Goal: Transaction & Acquisition: Purchase product/service

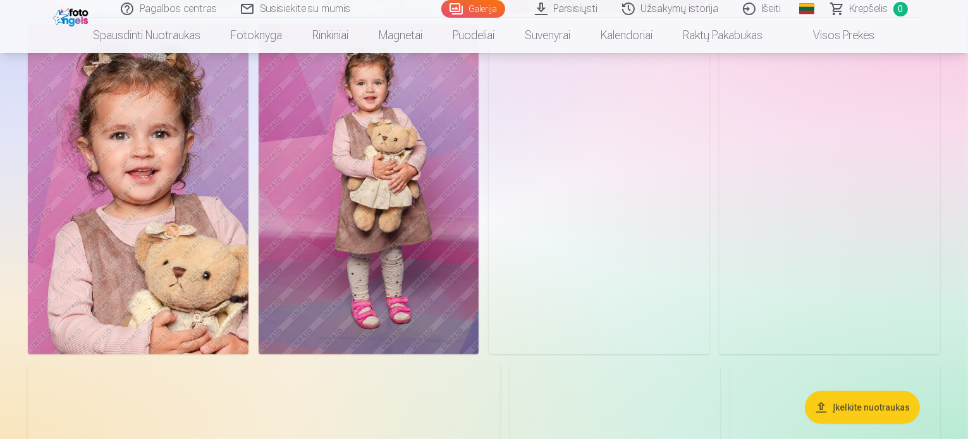
scroll to position [506, 0]
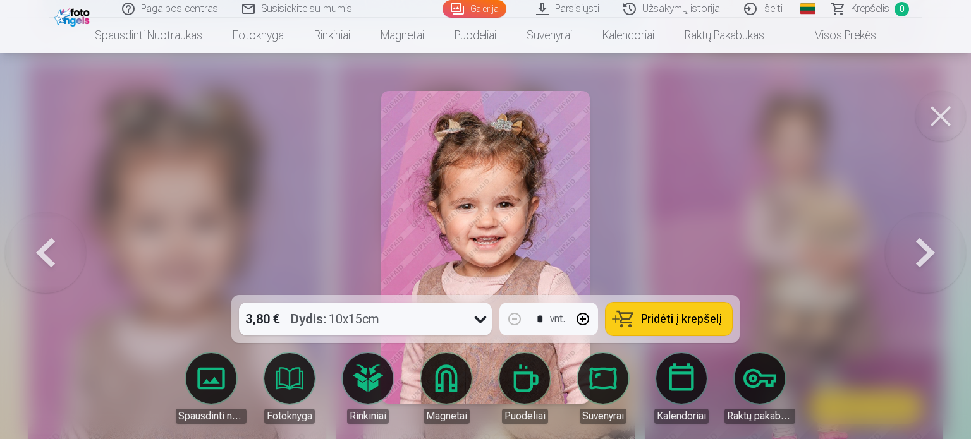
click at [633, 197] on div at bounding box center [485, 219] width 971 height 439
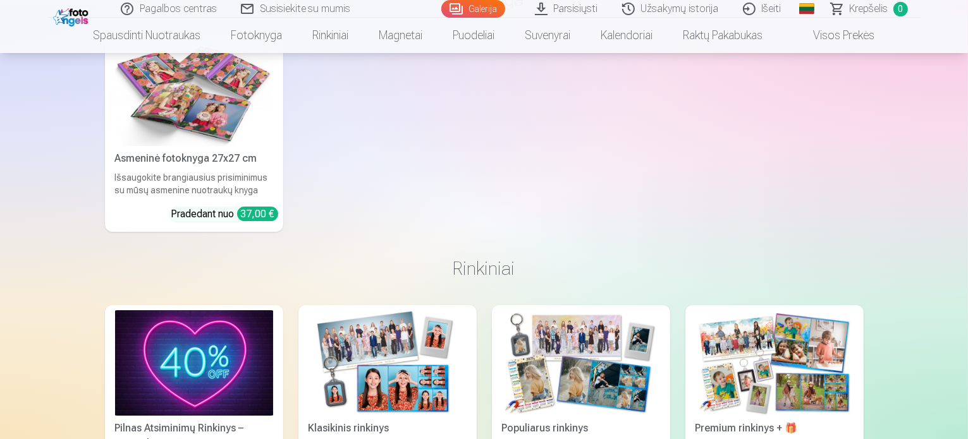
scroll to position [3982, 0]
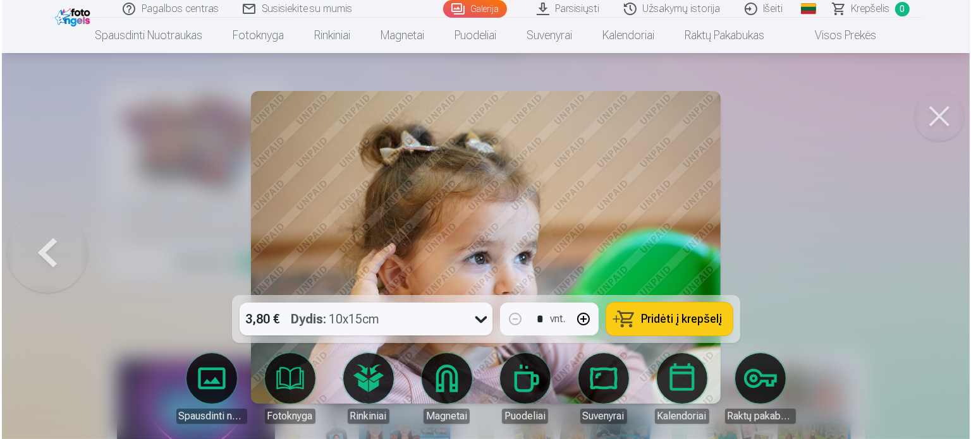
scroll to position [3993, 0]
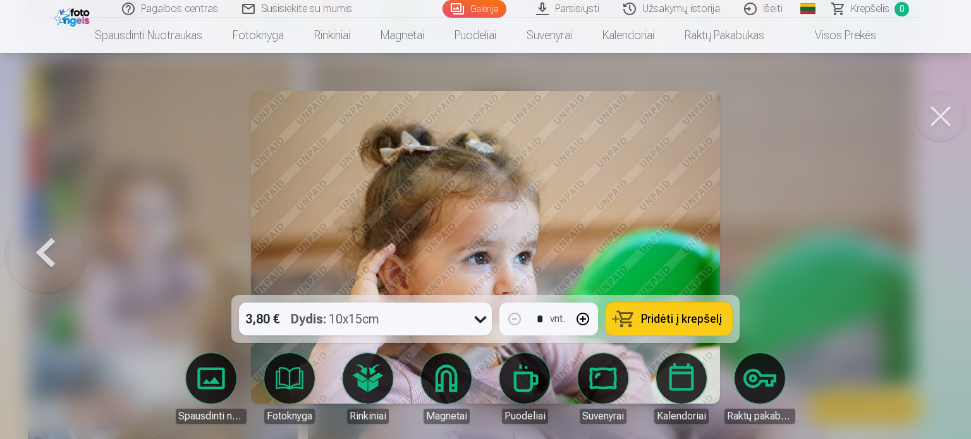
click at [589, 202] on img at bounding box center [486, 247] width 470 height 313
click at [819, 201] on div at bounding box center [485, 219] width 971 height 439
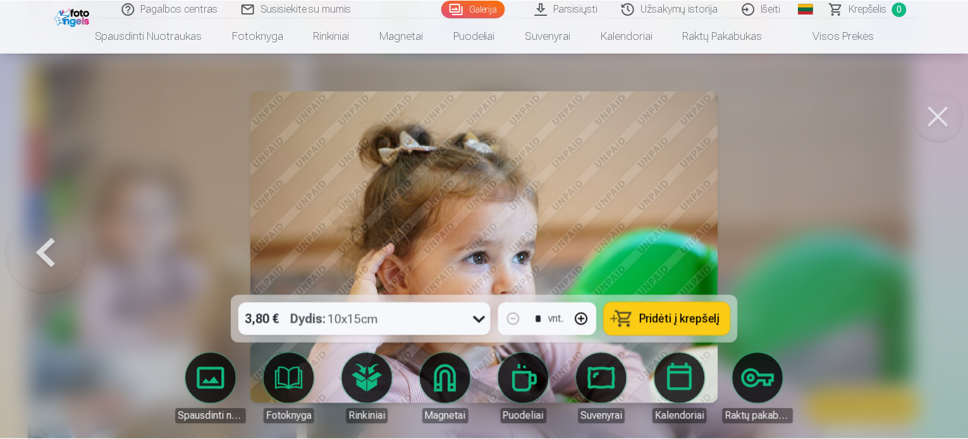
scroll to position [3982, 0]
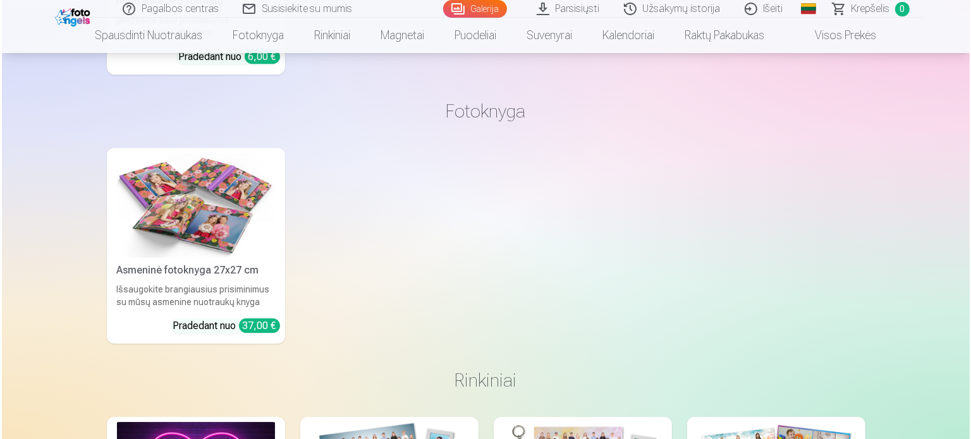
scroll to position [3930, 0]
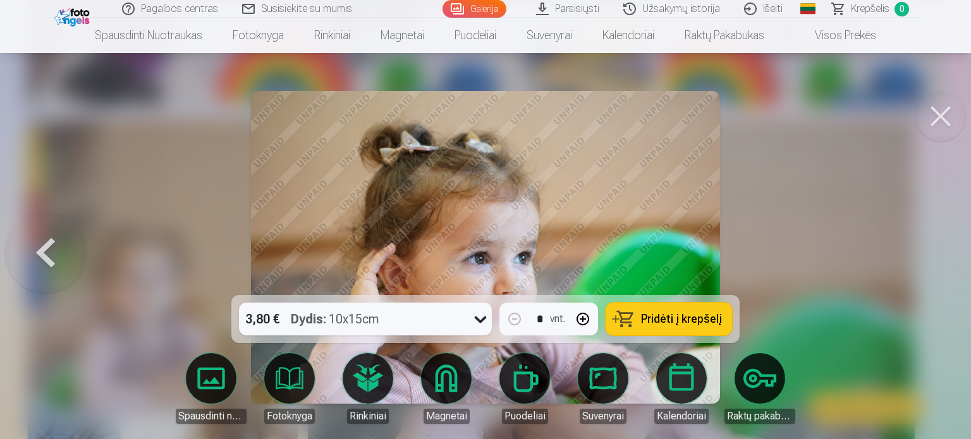
click at [637, 252] on img at bounding box center [486, 247] width 470 height 313
click at [540, 226] on img at bounding box center [486, 247] width 470 height 313
click at [939, 123] on button at bounding box center [940, 116] width 51 height 51
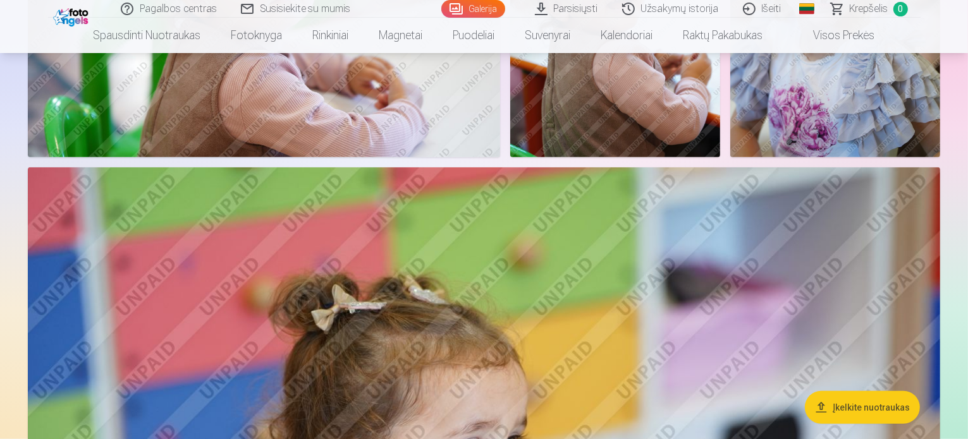
scroll to position [885, 0]
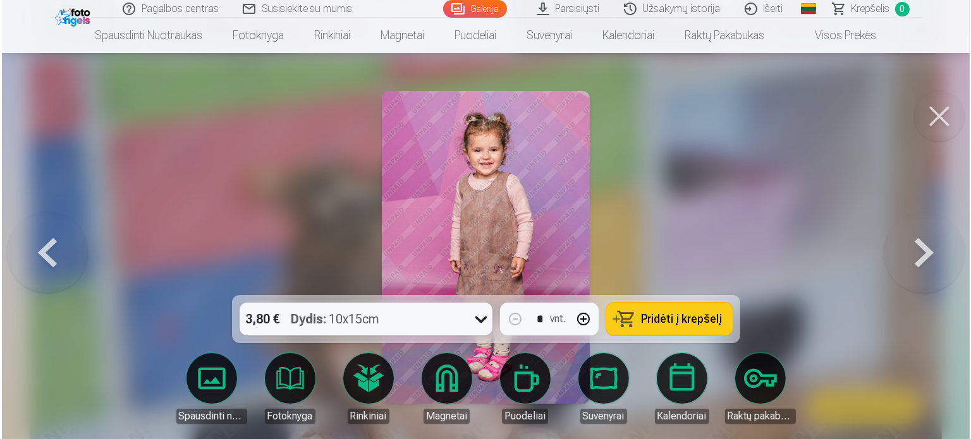
scroll to position [1077, 0]
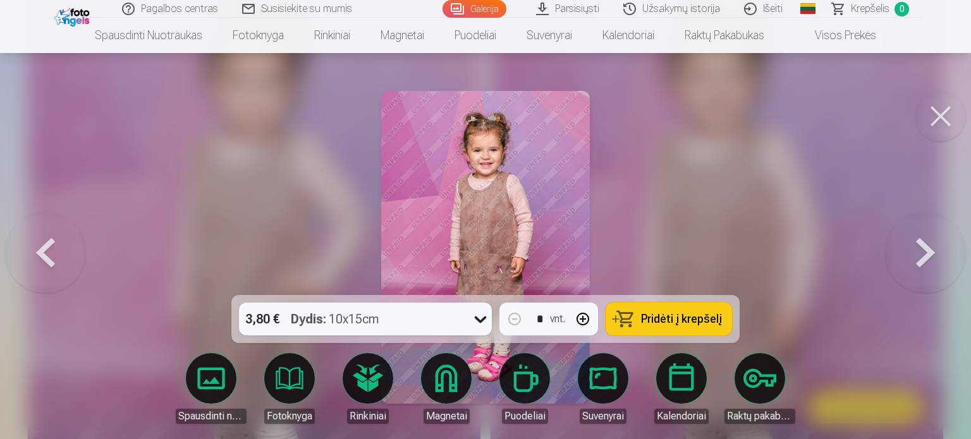
click at [450, 315] on div "3,80 € Dydis : 10x15cm" at bounding box center [353, 319] width 229 height 33
click at [761, 181] on div at bounding box center [485, 219] width 971 height 439
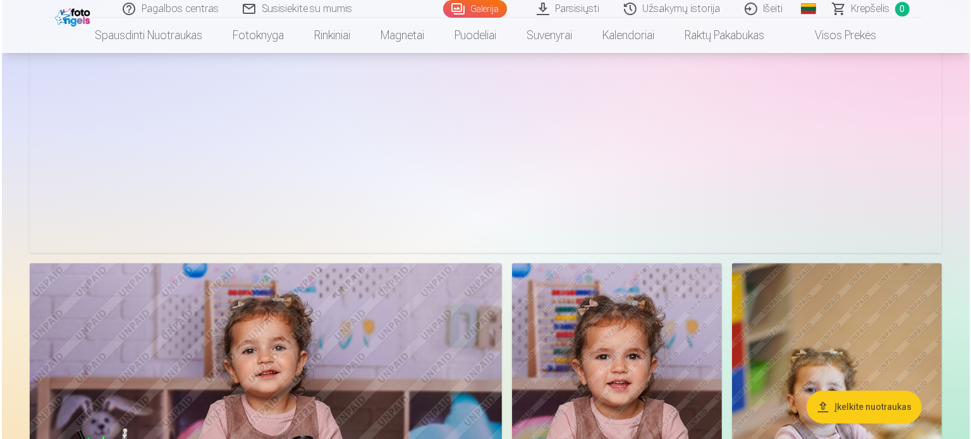
scroll to position [2592, 0]
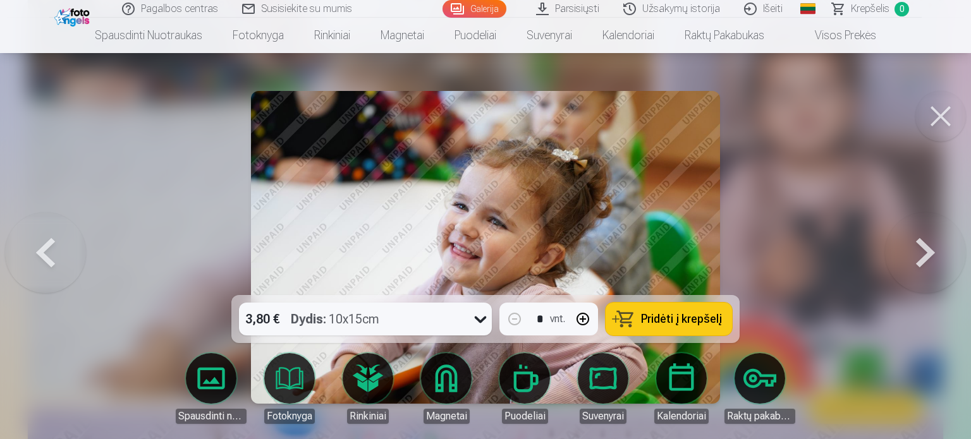
click at [943, 116] on button at bounding box center [940, 116] width 51 height 51
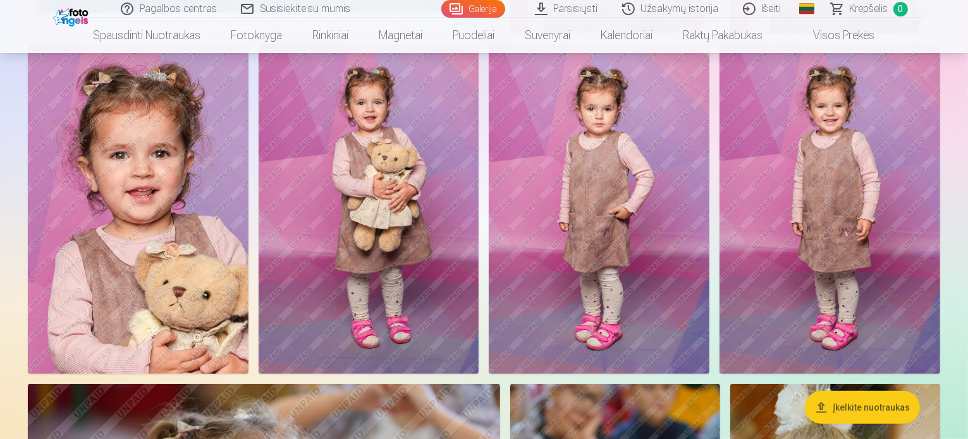
scroll to position [442, 0]
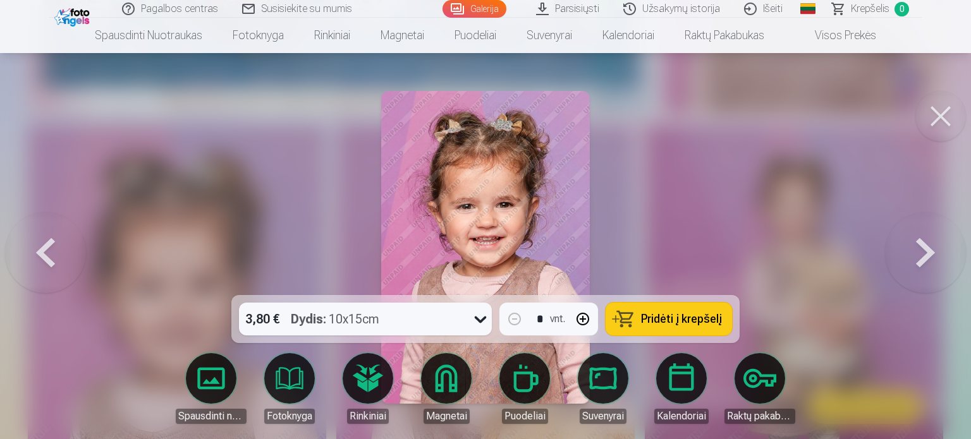
click at [679, 315] on span "Pridėti į krepšelį" at bounding box center [681, 319] width 81 height 11
click at [938, 127] on button at bounding box center [940, 116] width 51 height 51
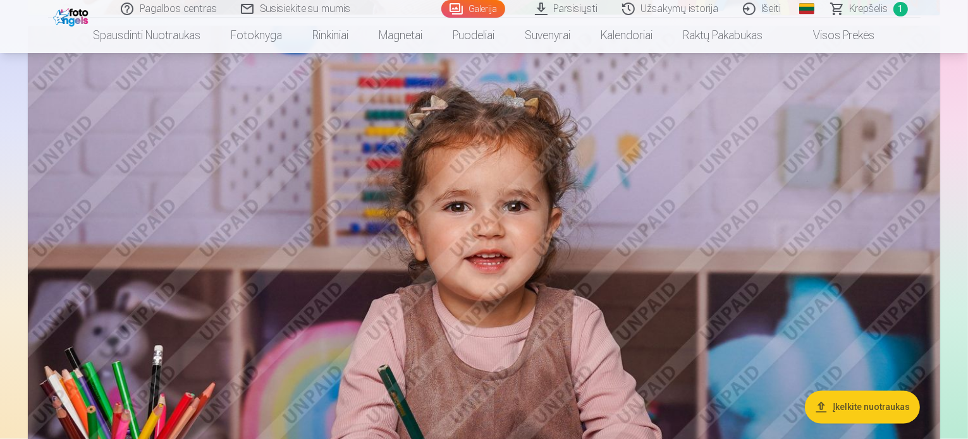
scroll to position [2528, 0]
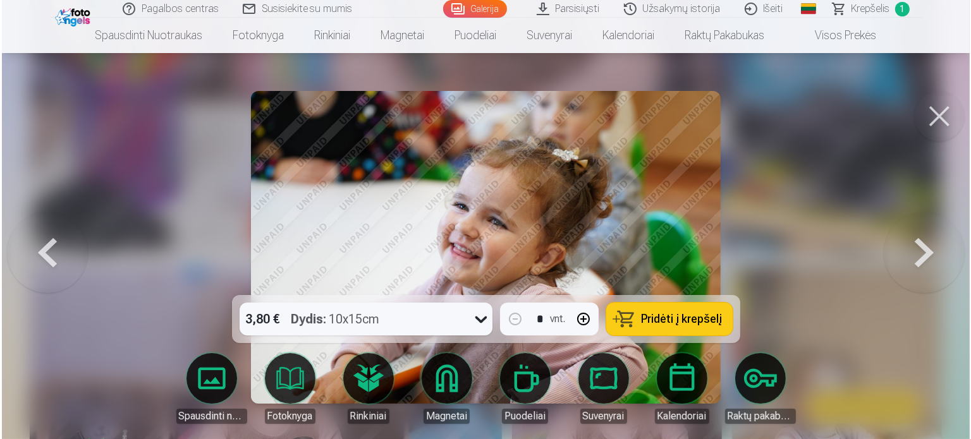
scroll to position [2535, 0]
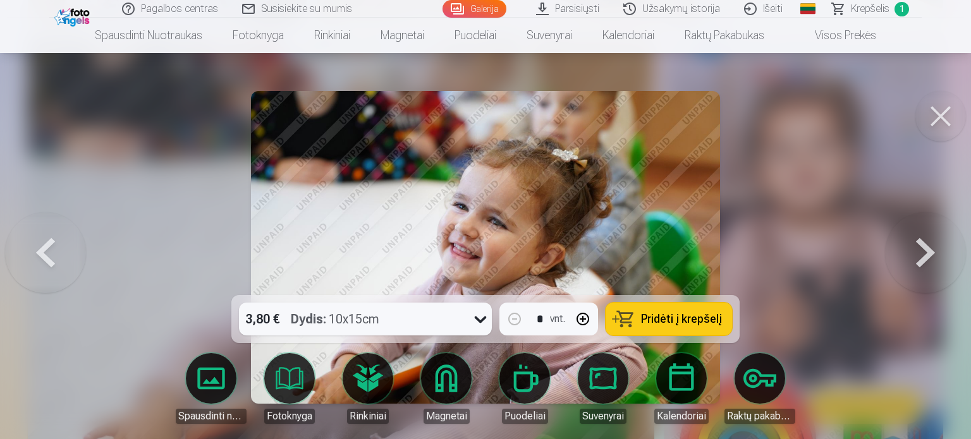
click at [680, 323] on span "Pridėti į krepšelį" at bounding box center [681, 319] width 81 height 11
click at [934, 123] on button at bounding box center [940, 116] width 51 height 51
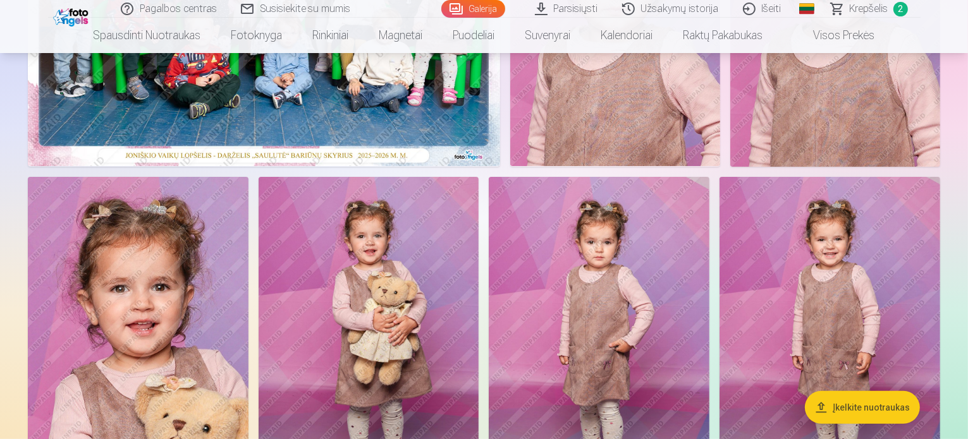
scroll to position [126, 0]
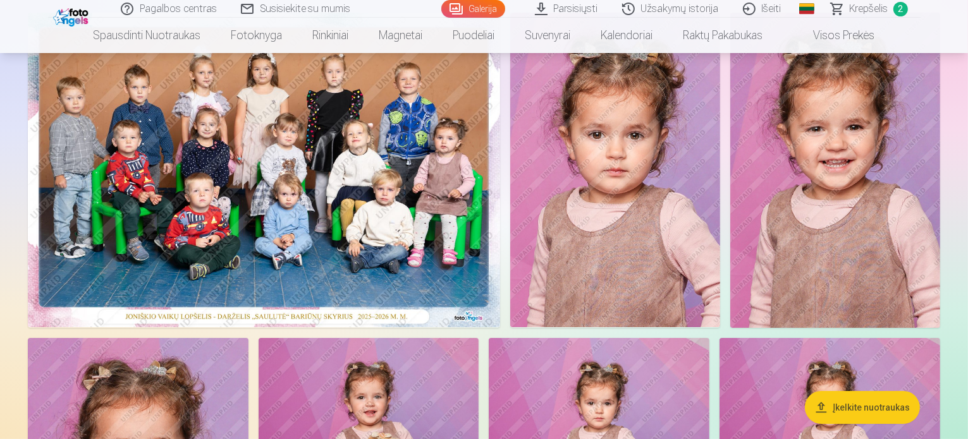
click at [394, 238] on img at bounding box center [264, 170] width 472 height 315
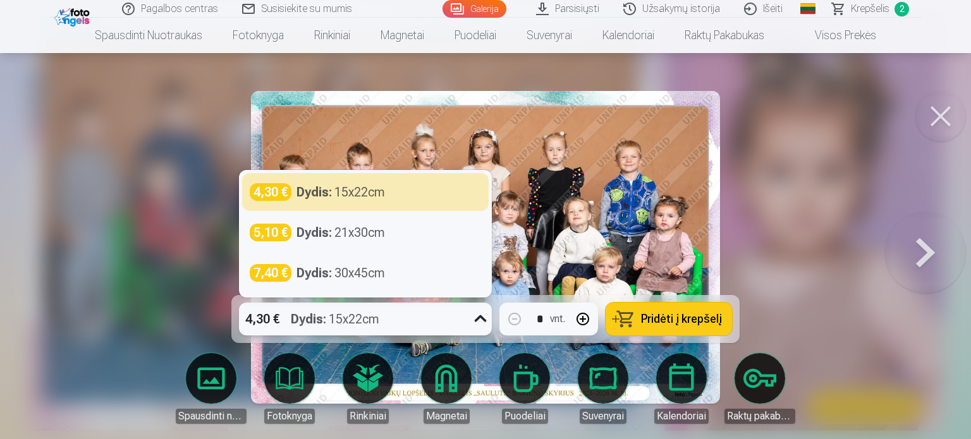
click at [483, 324] on icon at bounding box center [480, 319] width 20 height 20
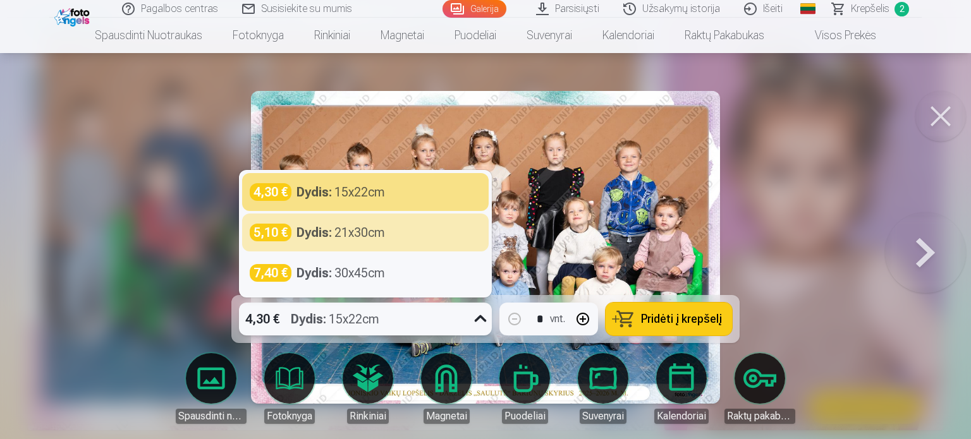
click at [669, 318] on span "Pridėti į krepšelį" at bounding box center [681, 319] width 81 height 11
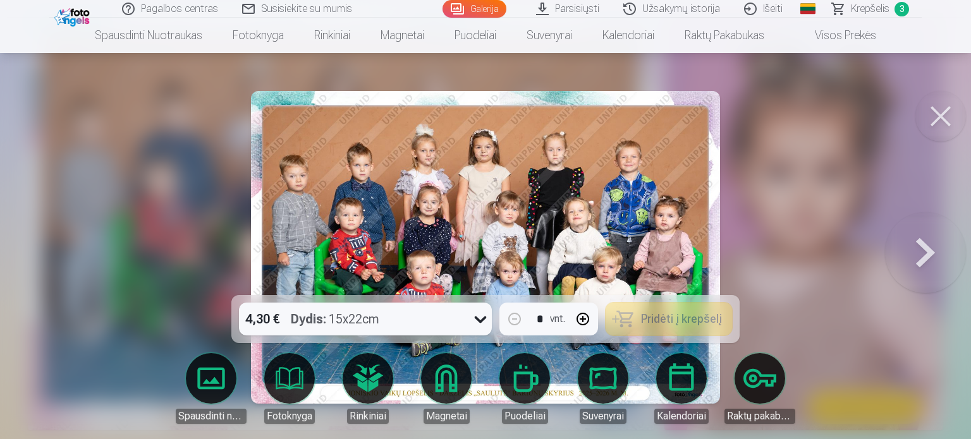
drag, startPoint x: 951, startPoint y: 128, endPoint x: 941, endPoint y: 122, distance: 11.6
click at [951, 127] on button at bounding box center [940, 116] width 51 height 51
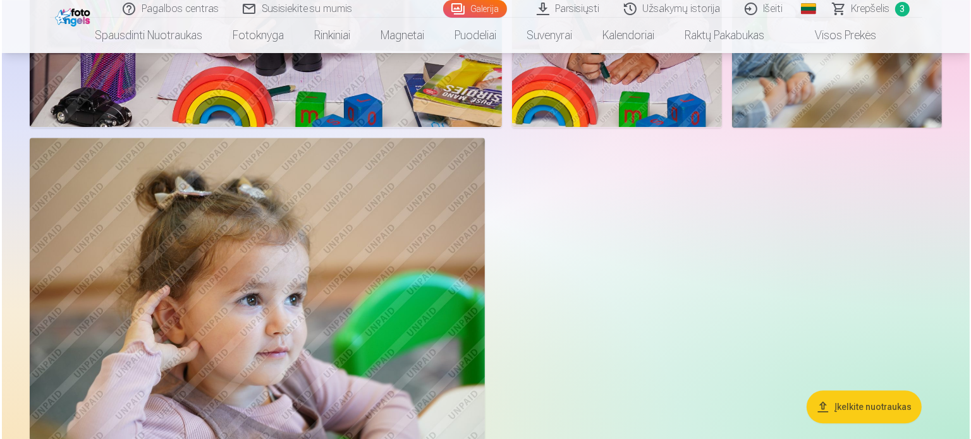
scroll to position [2987, 0]
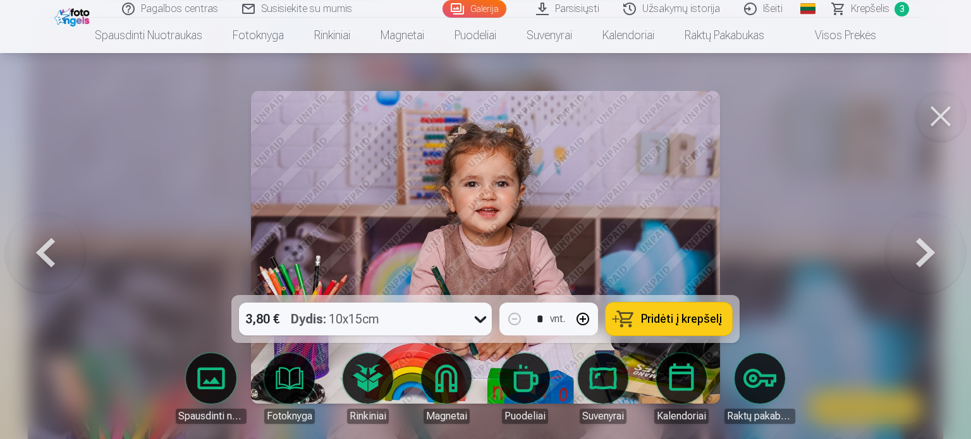
click at [715, 308] on button "Pridėti į krepšelį" at bounding box center [669, 319] width 126 height 33
click at [948, 121] on button at bounding box center [940, 116] width 51 height 51
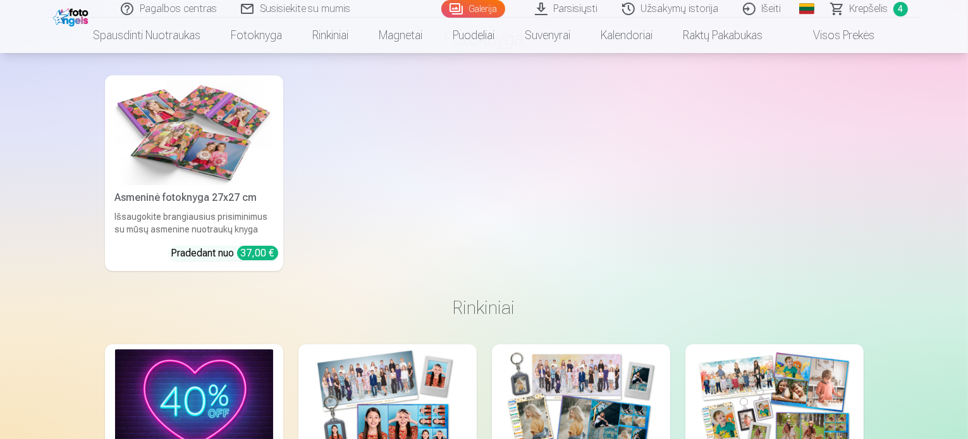
scroll to position [3991, 0]
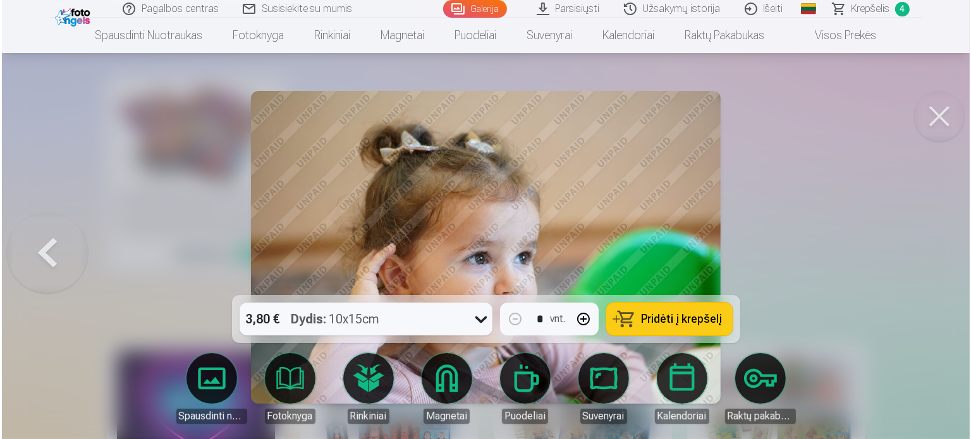
scroll to position [4002, 0]
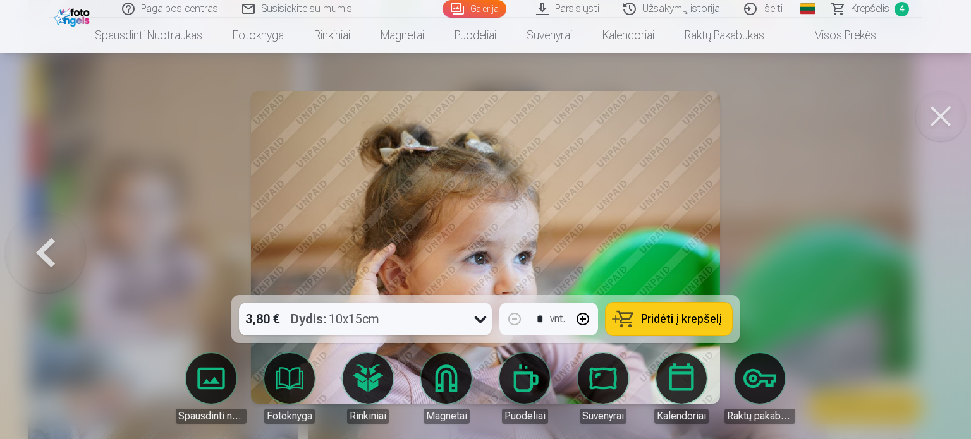
drag, startPoint x: 854, startPoint y: 30, endPoint x: 970, endPoint y: 188, distance: 196.2
click at [854, 30] on link "Visos prekės" at bounding box center [835, 35] width 112 height 35
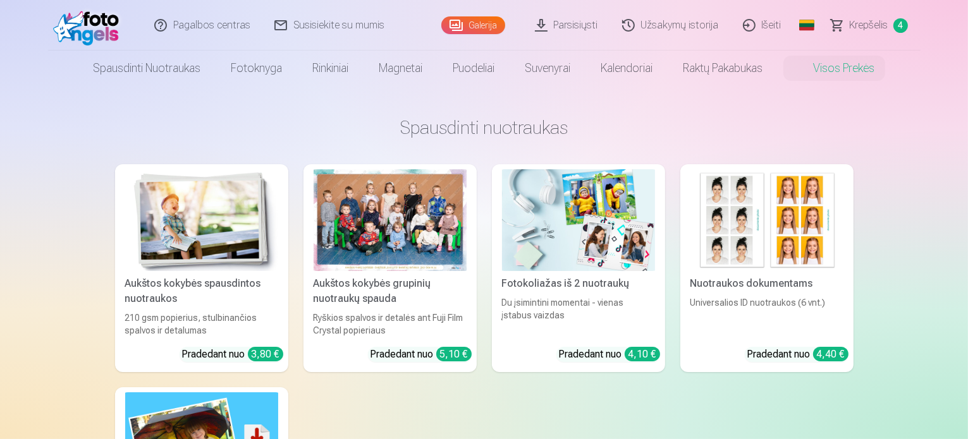
click at [571, 229] on img at bounding box center [578, 220] width 153 height 102
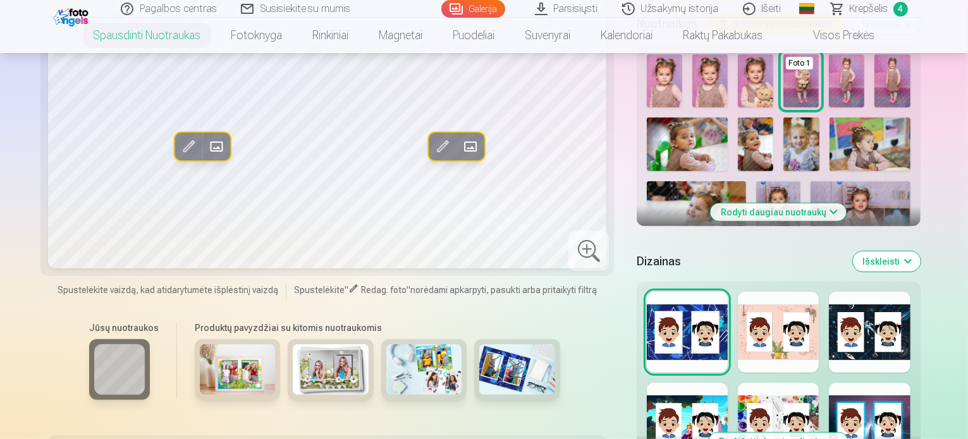
scroll to position [379, 0]
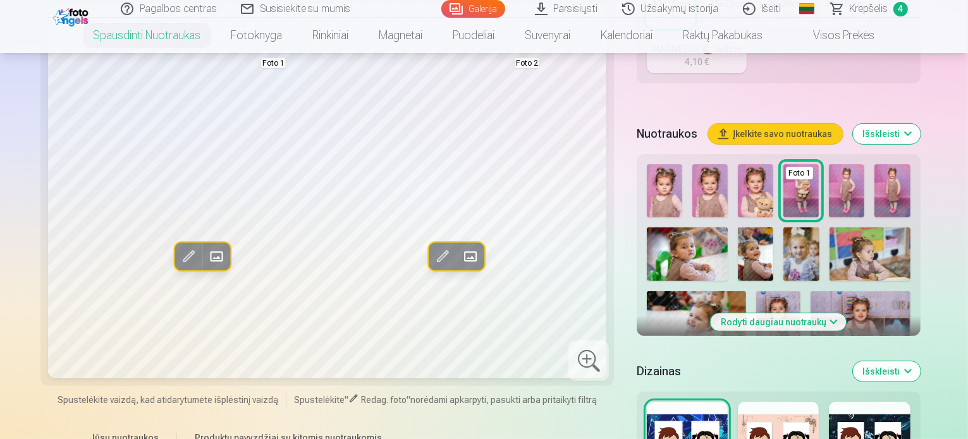
click at [778, 314] on button "Rodyti daugiau nuotraukų" at bounding box center [778, 323] width 136 height 18
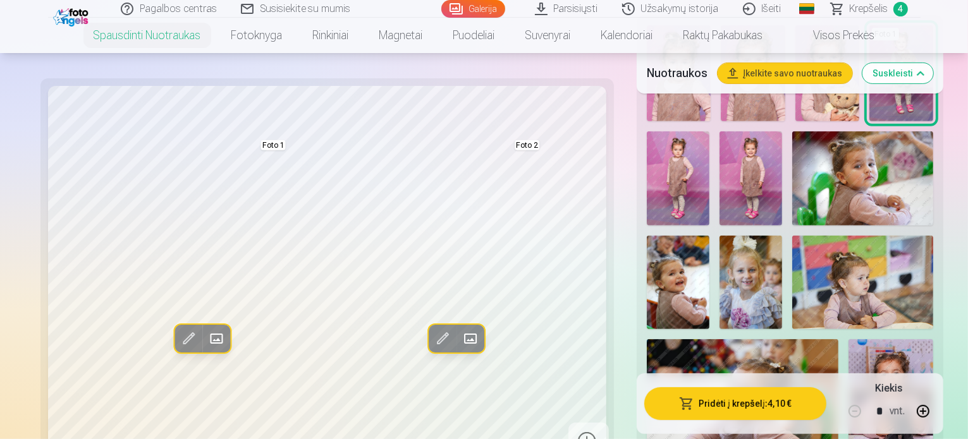
scroll to position [569, 0]
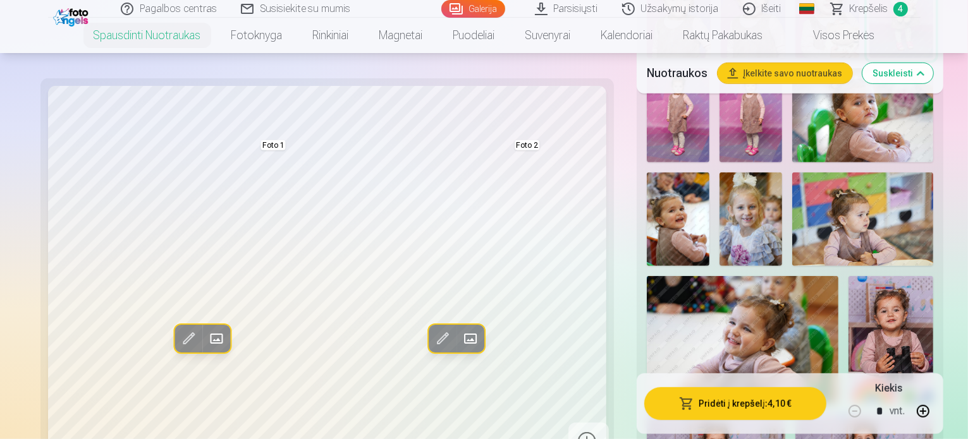
click at [938, 233] on div "Foto 1 Foto 2" at bounding box center [790, 285] width 296 height 656
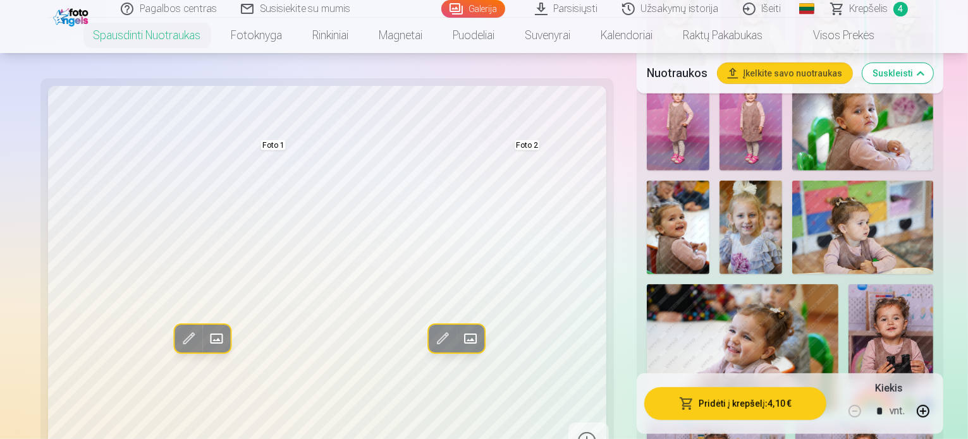
scroll to position [506, 0]
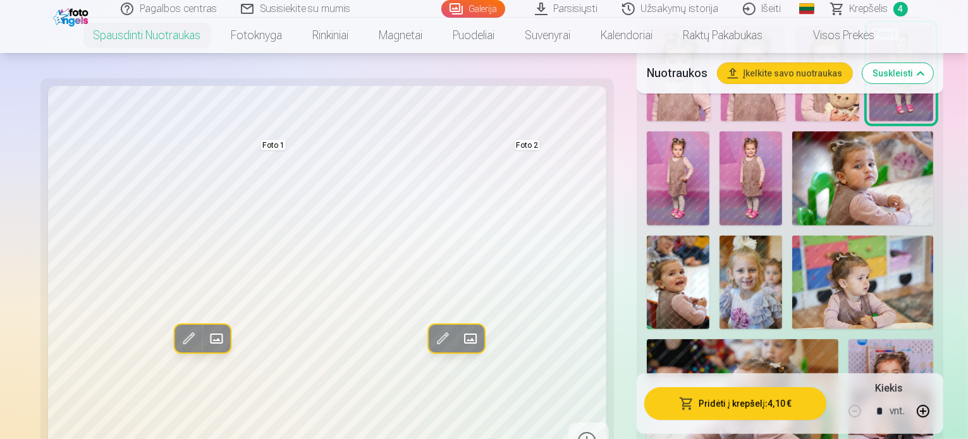
click at [828, 339] on img at bounding box center [743, 403] width 192 height 128
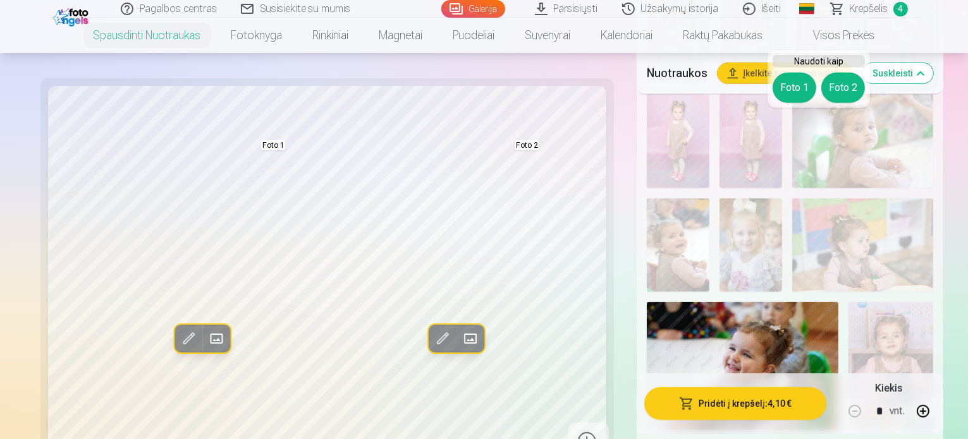
scroll to position [379, 0]
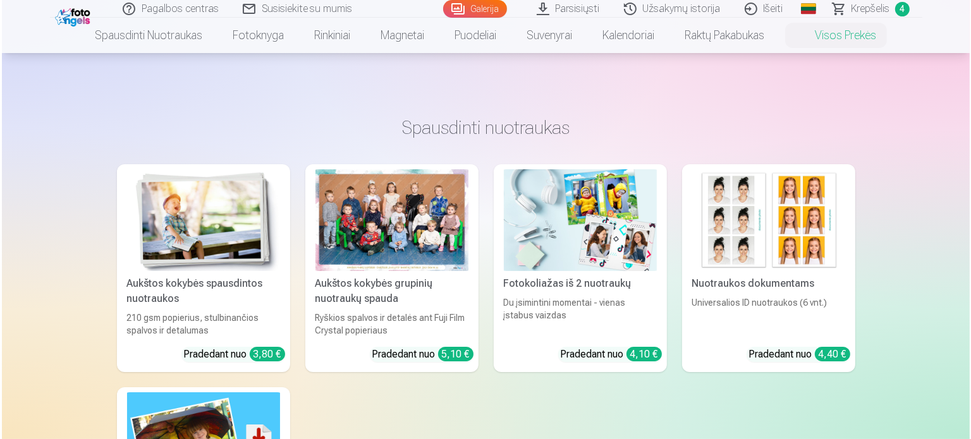
scroll to position [3690, 0]
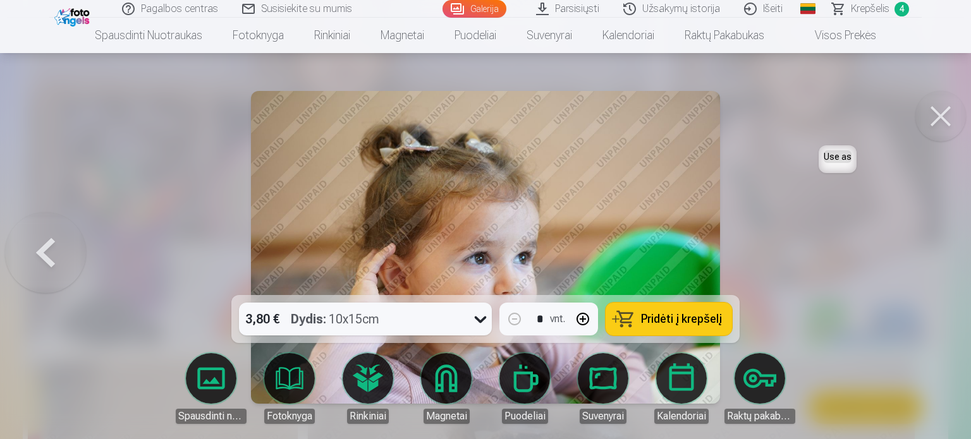
click at [833, 158] on h6 "Use as" at bounding box center [838, 156] width 28 height 13
click at [944, 118] on button at bounding box center [940, 116] width 51 height 51
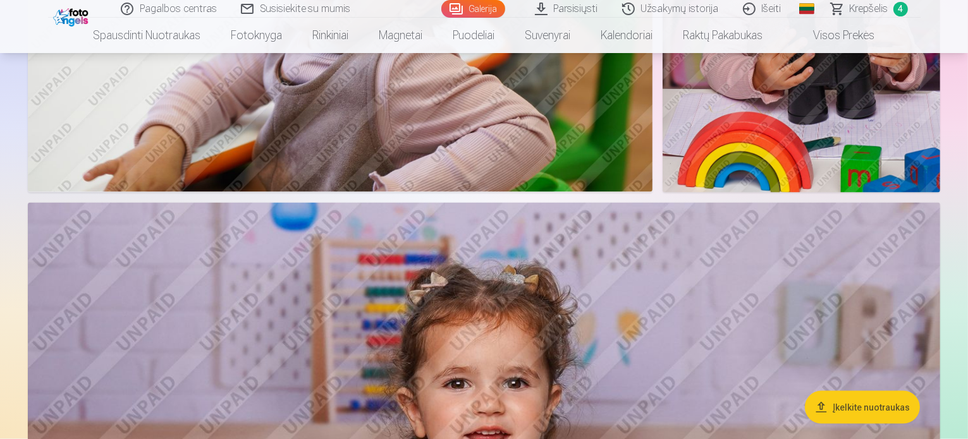
scroll to position [1656, 0]
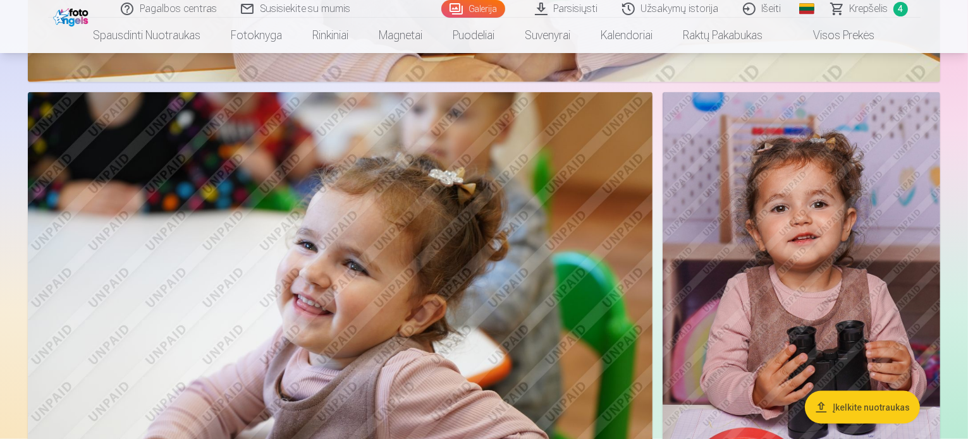
click at [862, 7] on span "Krepšelis" at bounding box center [869, 8] width 39 height 15
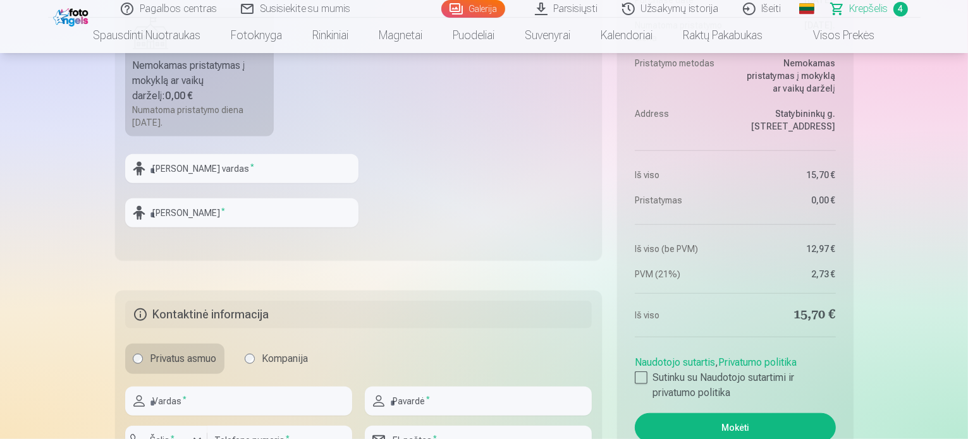
scroll to position [885, 0]
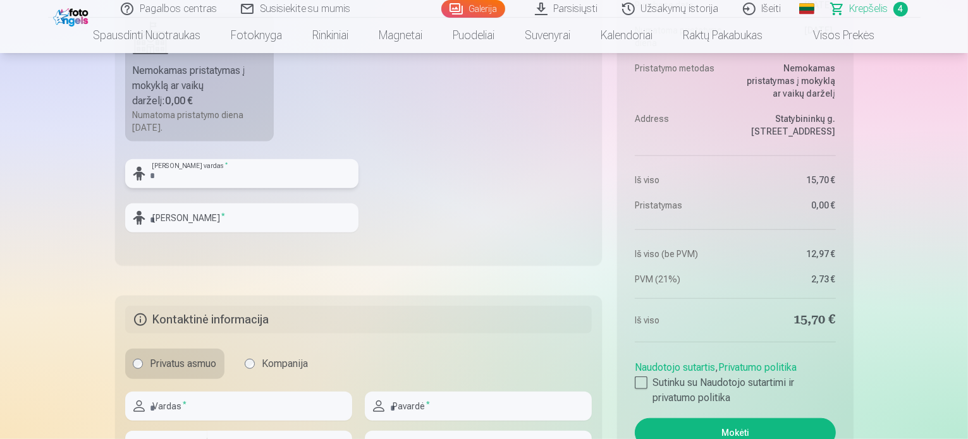
click at [212, 177] on input "text" at bounding box center [241, 173] width 233 height 29
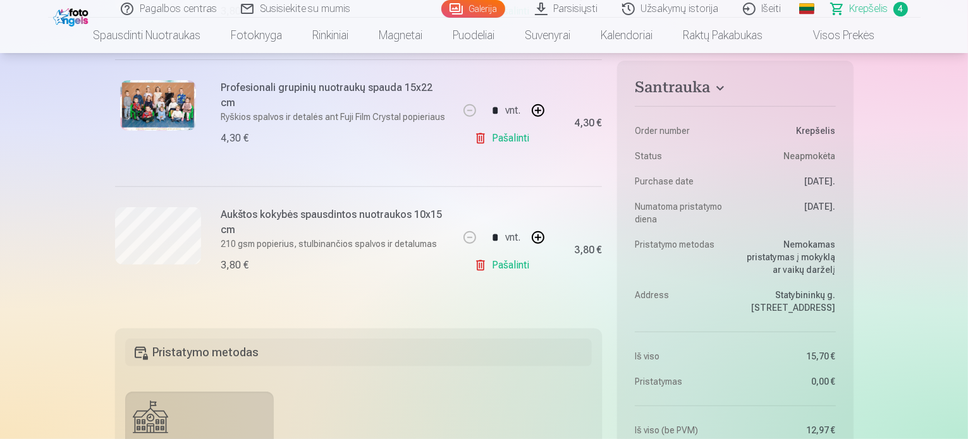
scroll to position [442, 0]
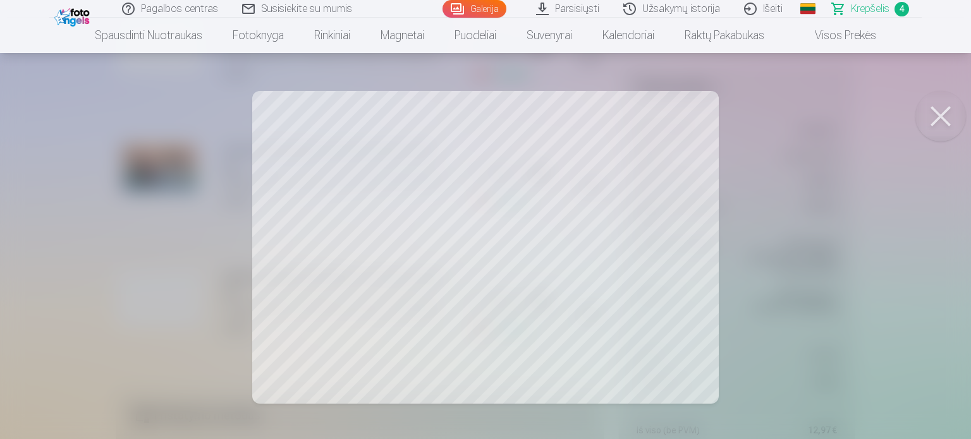
click at [949, 111] on button at bounding box center [940, 116] width 51 height 51
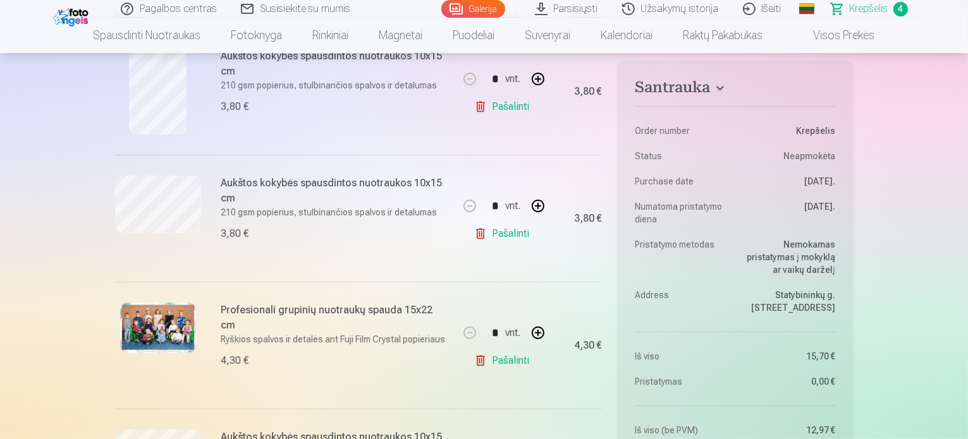
scroll to position [253, 0]
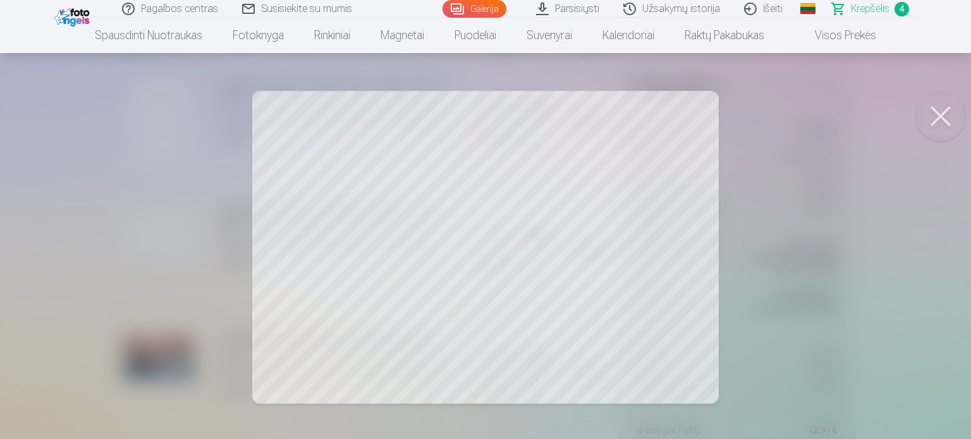
click at [934, 113] on button at bounding box center [940, 116] width 51 height 51
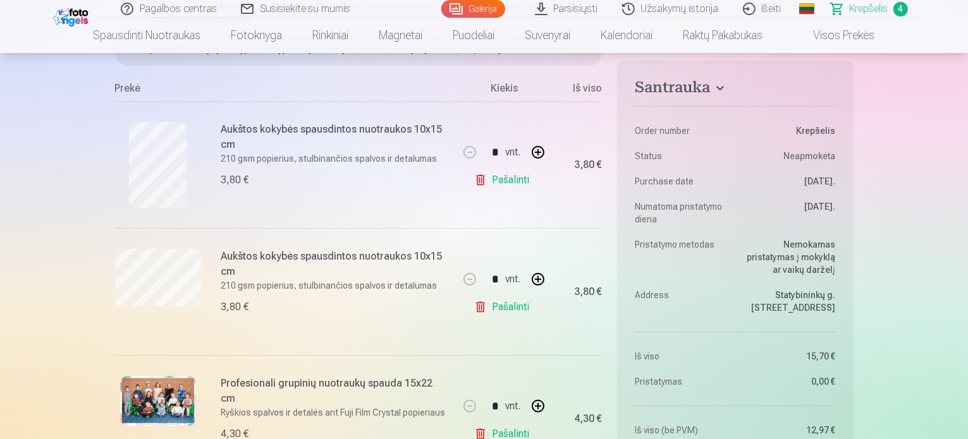
scroll to position [126, 0]
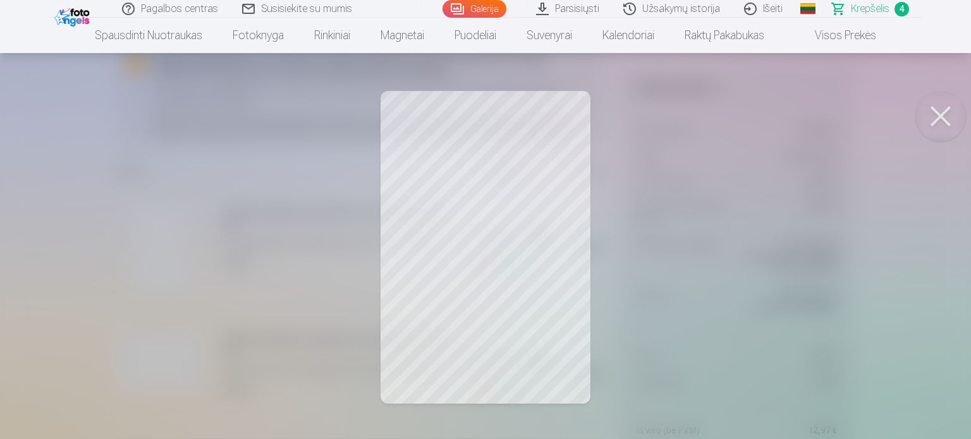
click at [961, 112] on button at bounding box center [940, 116] width 51 height 51
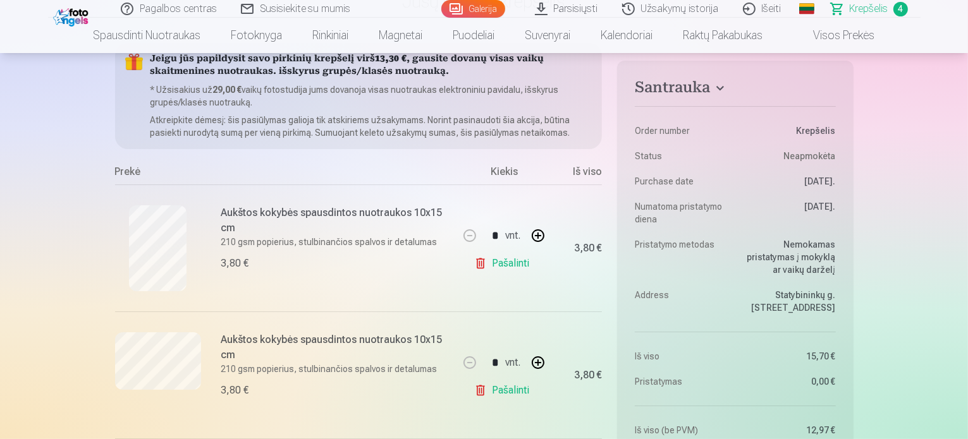
click at [465, 6] on link "Galerija" at bounding box center [473, 9] width 64 height 18
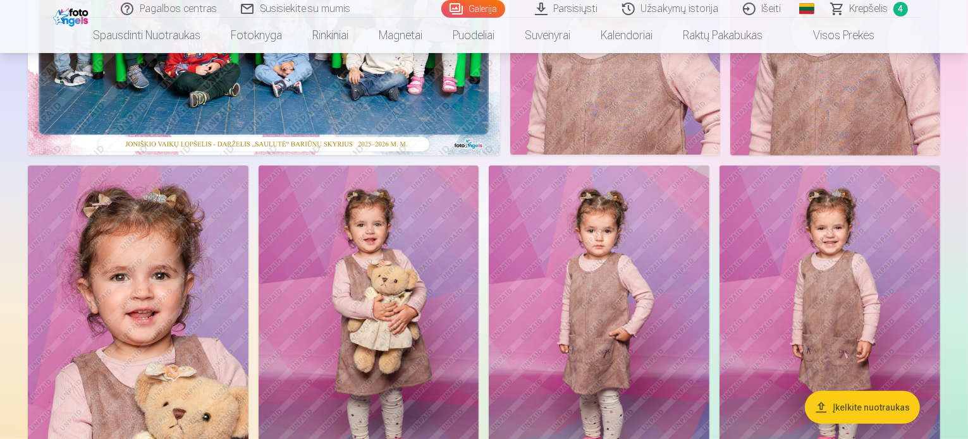
scroll to position [442, 0]
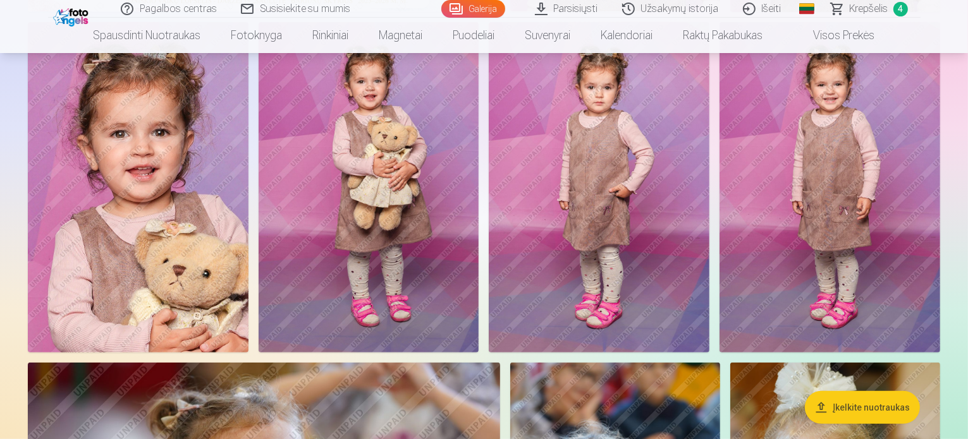
click at [479, 284] on img at bounding box center [369, 187] width 221 height 331
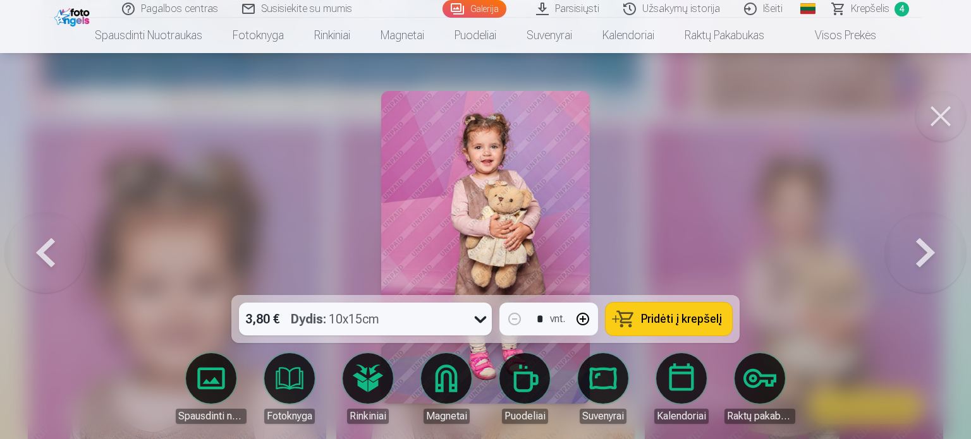
click at [941, 115] on button at bounding box center [940, 116] width 51 height 51
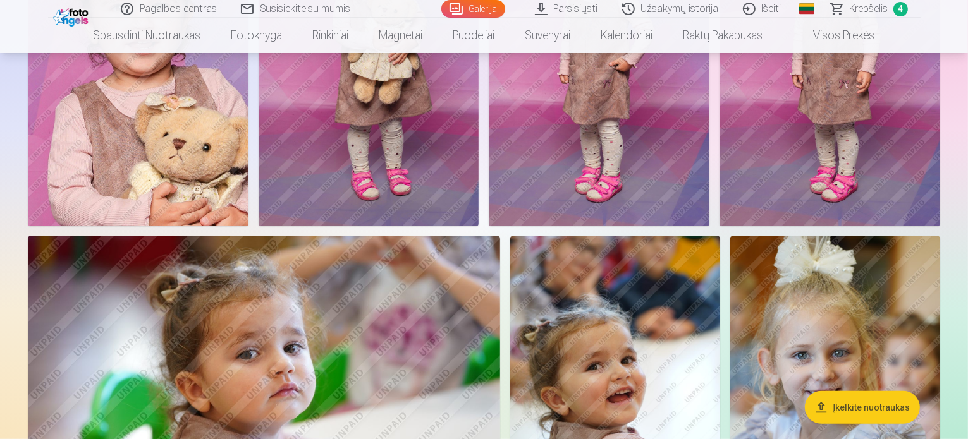
click at [248, 226] on img at bounding box center [138, 61] width 221 height 331
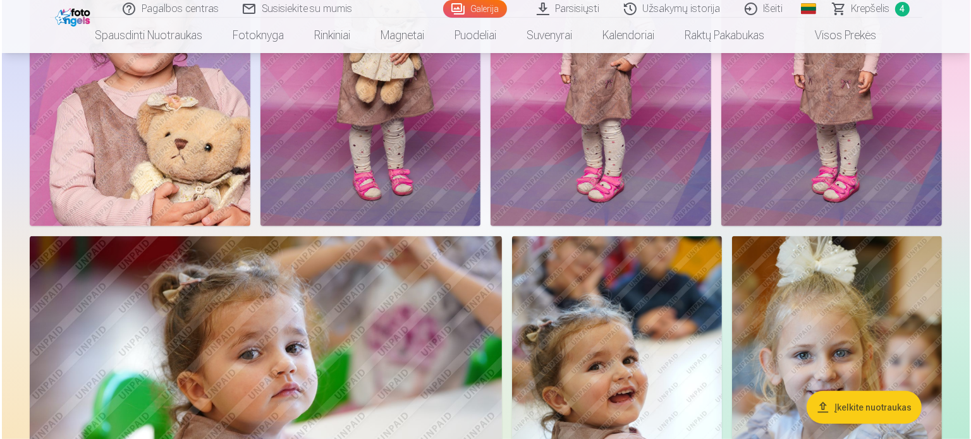
scroll to position [570, 0]
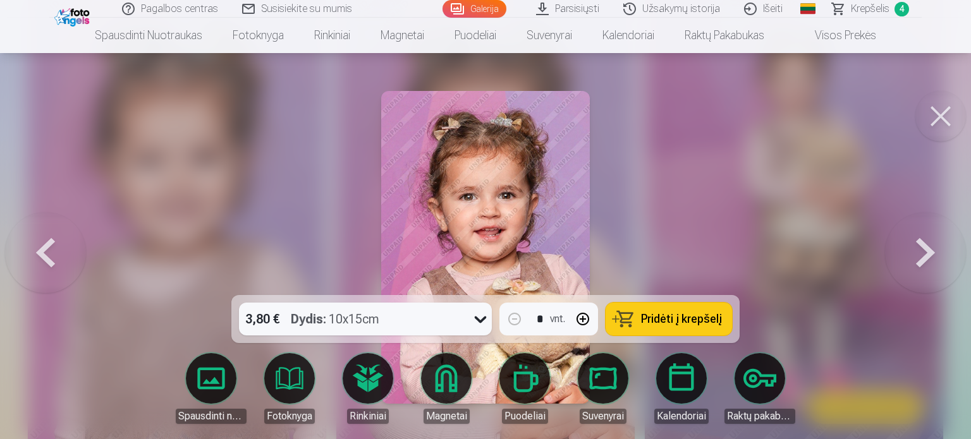
click at [683, 314] on span "Pridėti į krepšelį" at bounding box center [681, 319] width 81 height 11
click at [945, 126] on button at bounding box center [940, 116] width 51 height 51
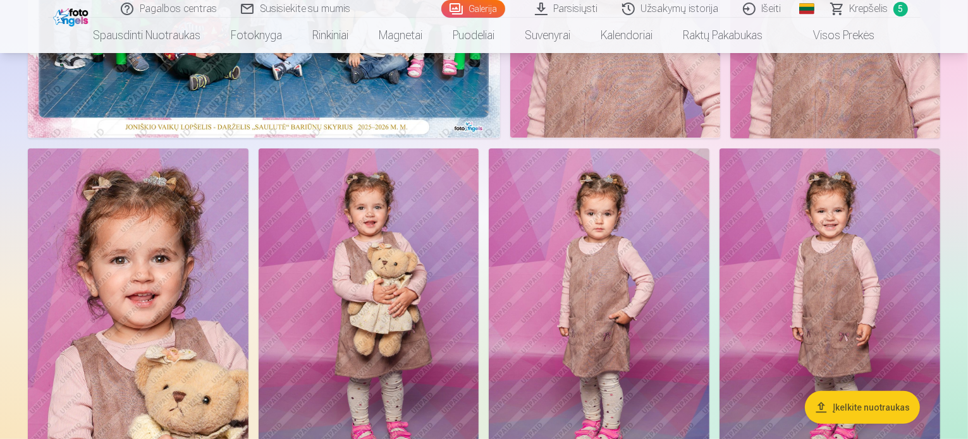
scroll to position [442, 0]
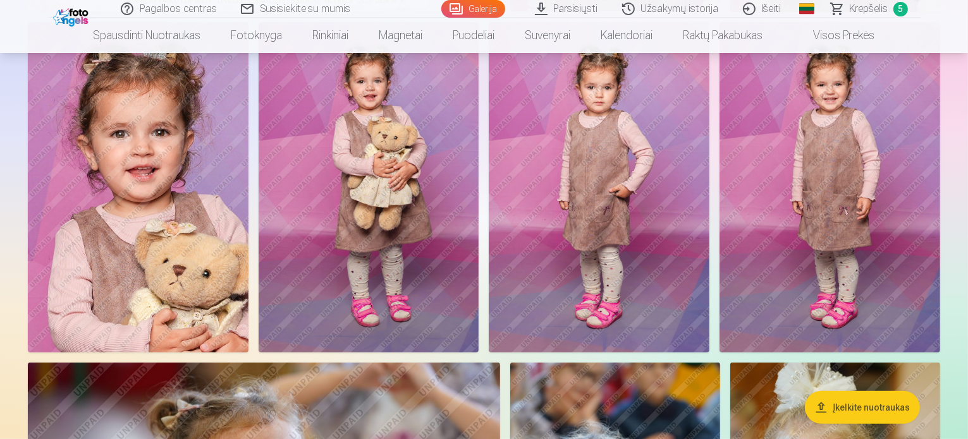
click at [479, 262] on img at bounding box center [369, 187] width 221 height 331
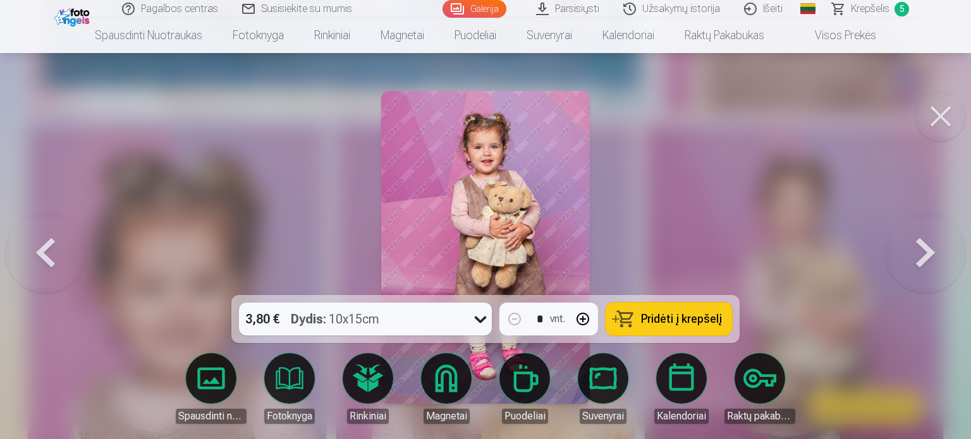
click at [924, 108] on button at bounding box center [940, 116] width 51 height 51
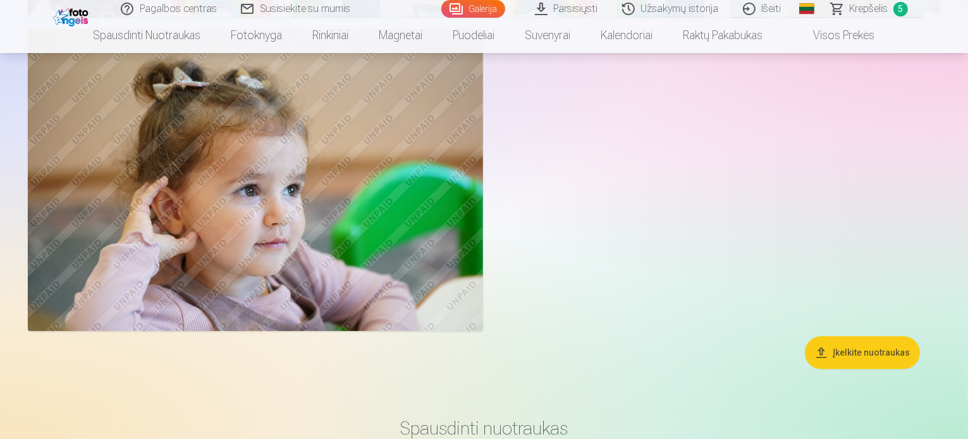
scroll to position [2939, 0]
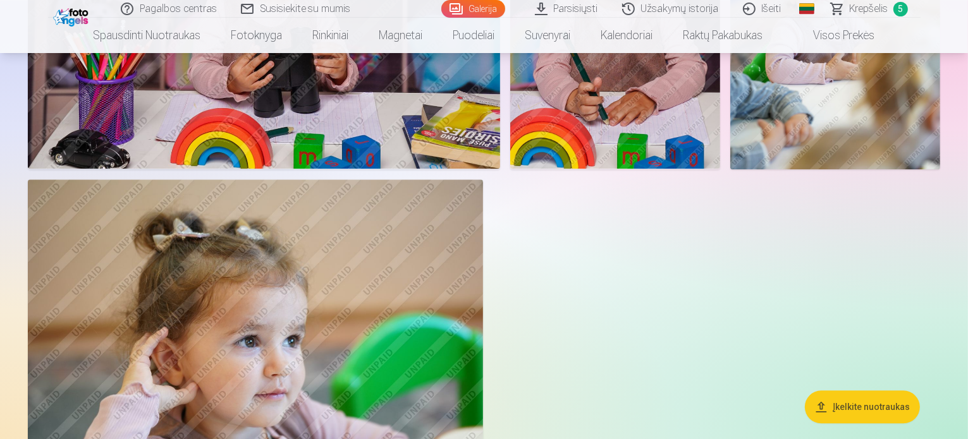
click at [867, 9] on span "Krepšelis" at bounding box center [869, 8] width 39 height 15
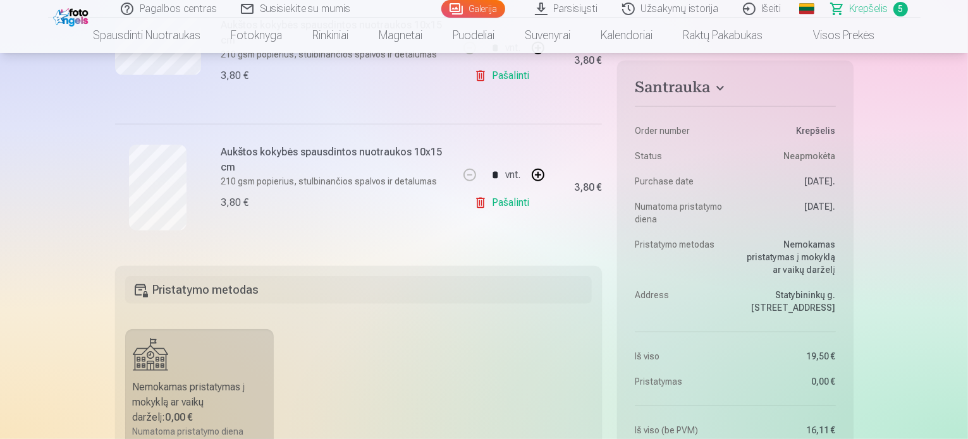
scroll to position [1011, 0]
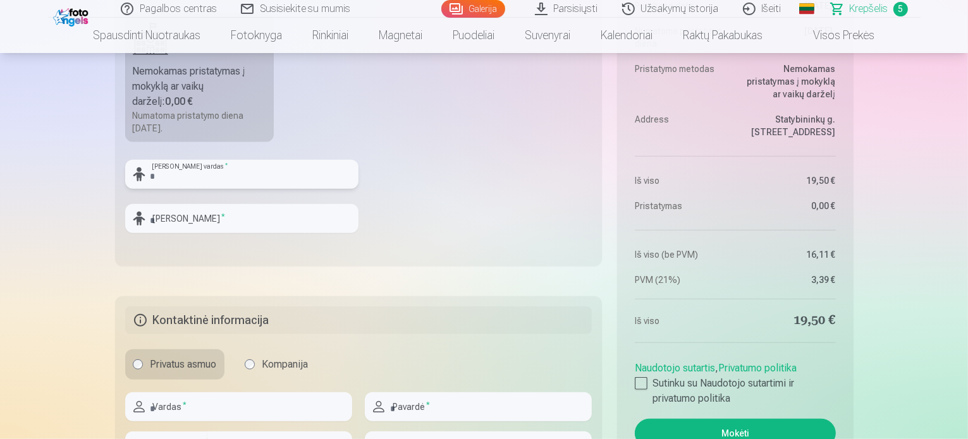
click at [240, 181] on input "text" at bounding box center [241, 174] width 233 height 29
type input "******"
click at [212, 212] on input "text" at bounding box center [241, 218] width 233 height 29
type input "*********"
drag, startPoint x: 550, startPoint y: 152, endPoint x: 531, endPoint y: 181, distance: 35.2
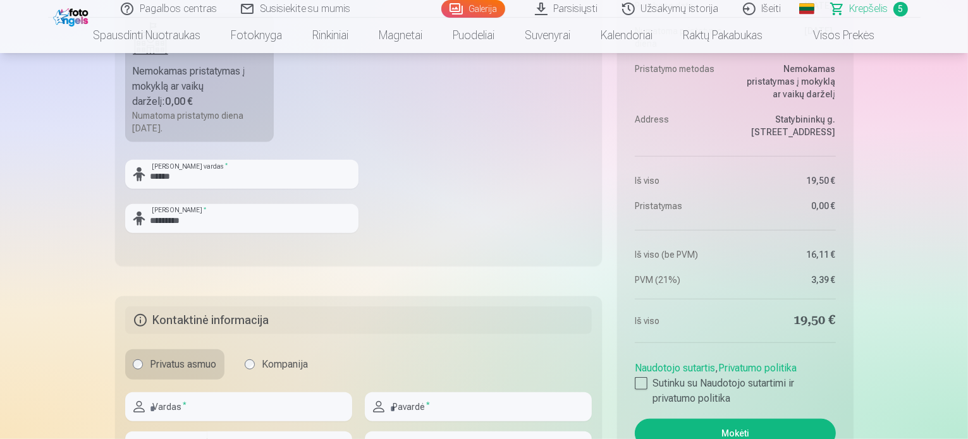
click at [550, 150] on fieldset "Pristatymo metodas Nemokamas pristatymas į mokyklą ar vaikų darželį : 0,00 € Nu…" at bounding box center [358, 108] width 487 height 316
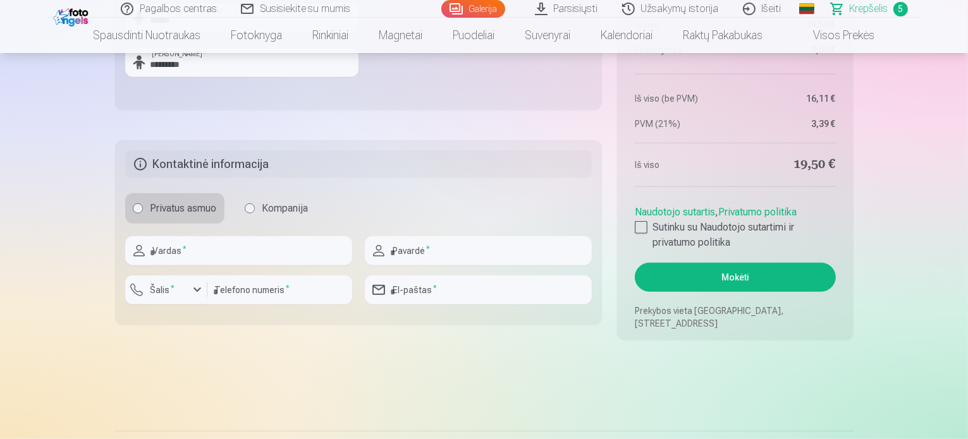
scroll to position [1201, 0]
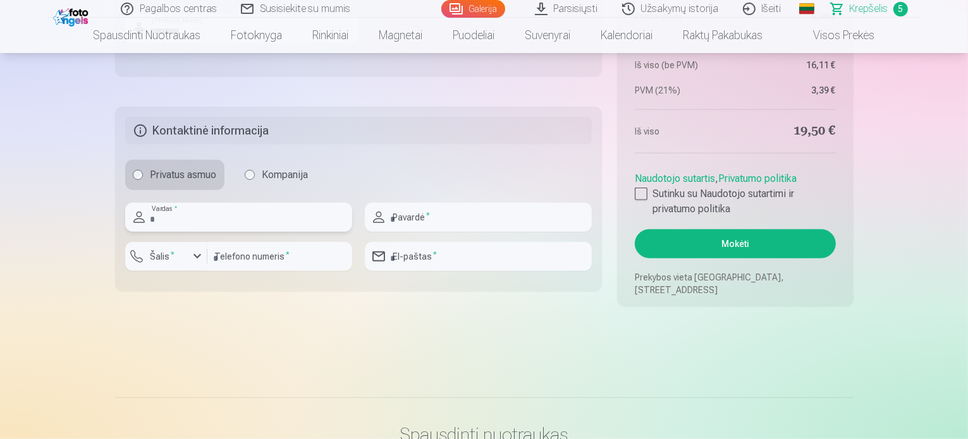
click at [259, 223] on input "text" at bounding box center [238, 217] width 227 height 29
type input "*******"
type input "*********"
click at [461, 267] on input "email" at bounding box center [478, 256] width 227 height 29
click at [213, 257] on input "*********" at bounding box center [279, 256] width 145 height 29
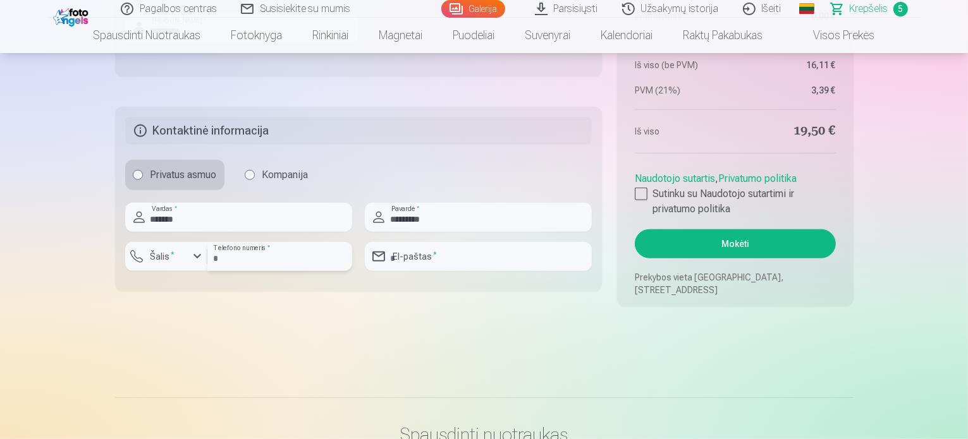
type input "********"
click at [174, 250] on label "Šalis *" at bounding box center [162, 256] width 35 height 13
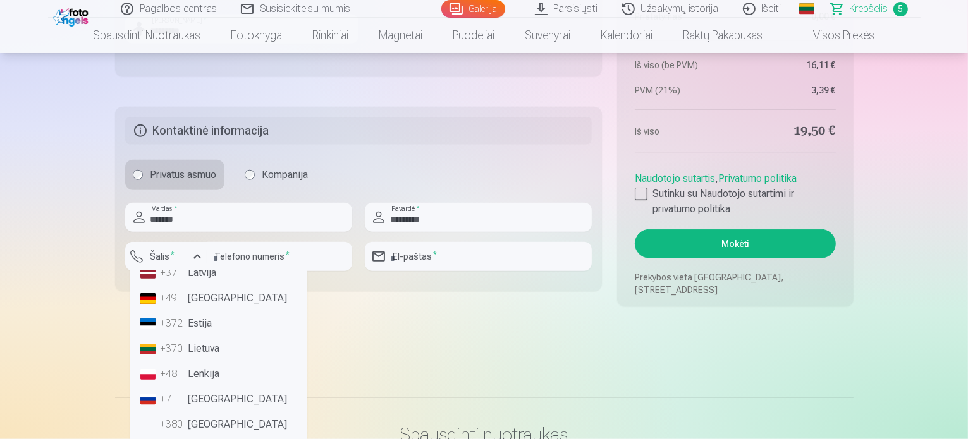
scroll to position [63, 0]
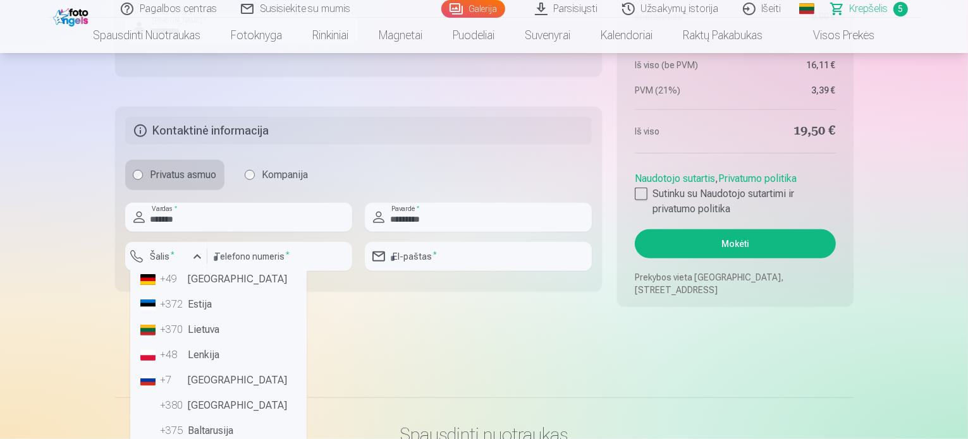
click at [212, 328] on li "+370 Lietuva" at bounding box center [218, 329] width 166 height 25
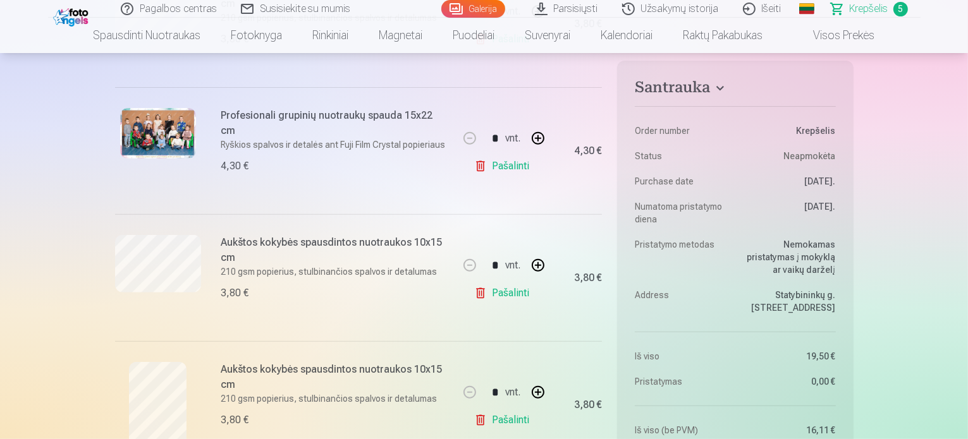
scroll to position [569, 0]
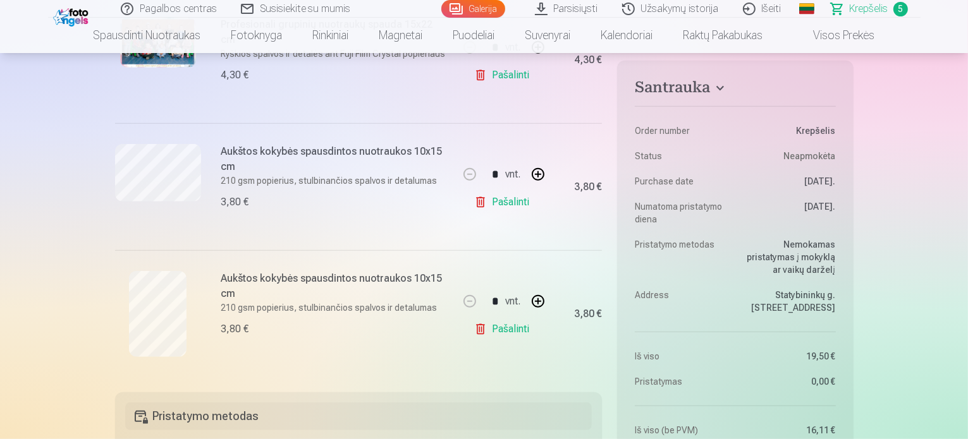
click at [537, 297] on button "button" at bounding box center [538, 301] width 30 height 30
type input "*"
click at [491, 330] on link "Pašalinti" at bounding box center [504, 329] width 60 height 25
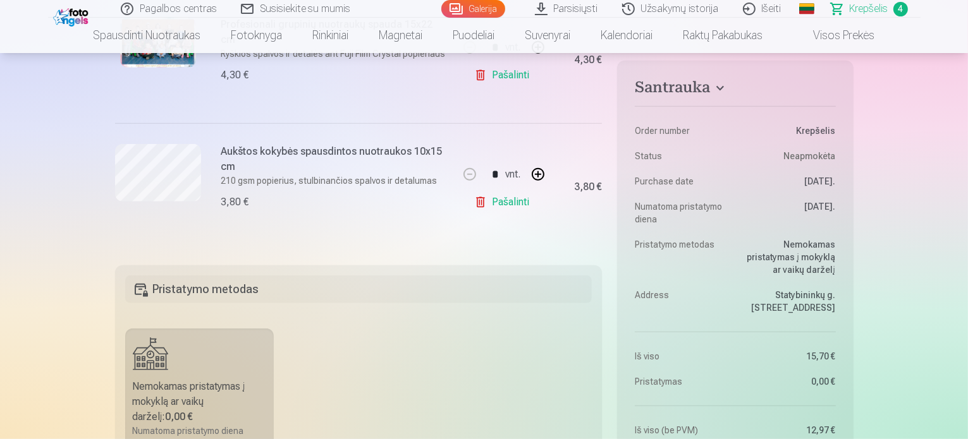
click at [497, 9] on link "Galerija" at bounding box center [473, 9] width 64 height 18
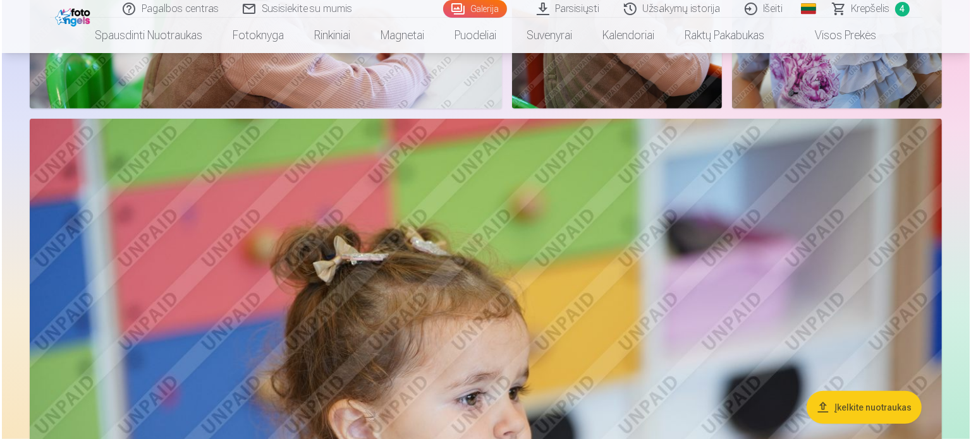
scroll to position [1013, 0]
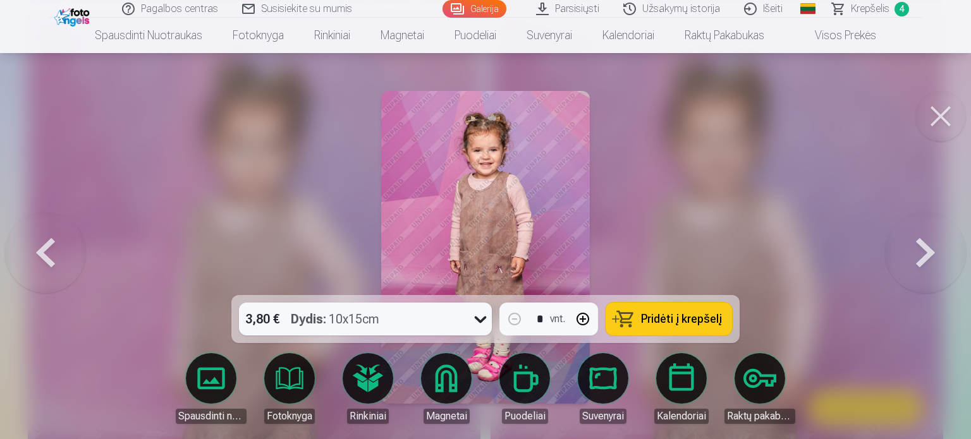
click at [677, 327] on button "Pridėti į krepšelį" at bounding box center [669, 319] width 126 height 33
click at [877, 9] on span "Krepšelis" at bounding box center [870, 8] width 39 height 15
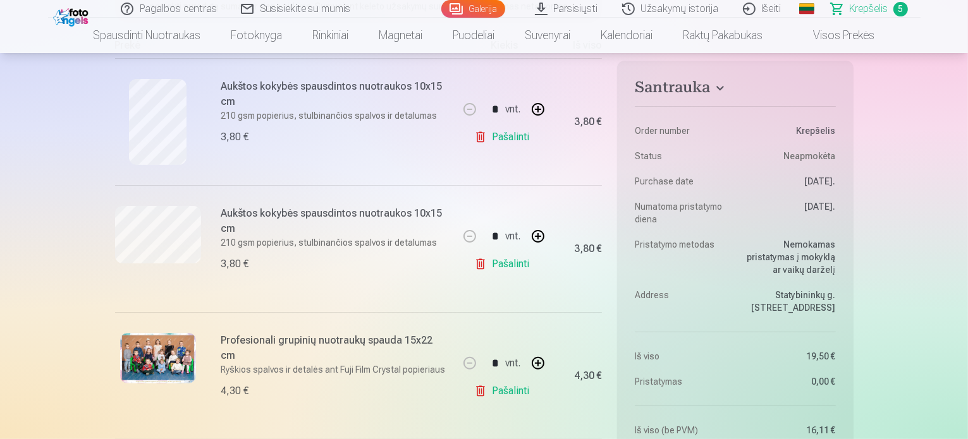
scroll to position [190, 0]
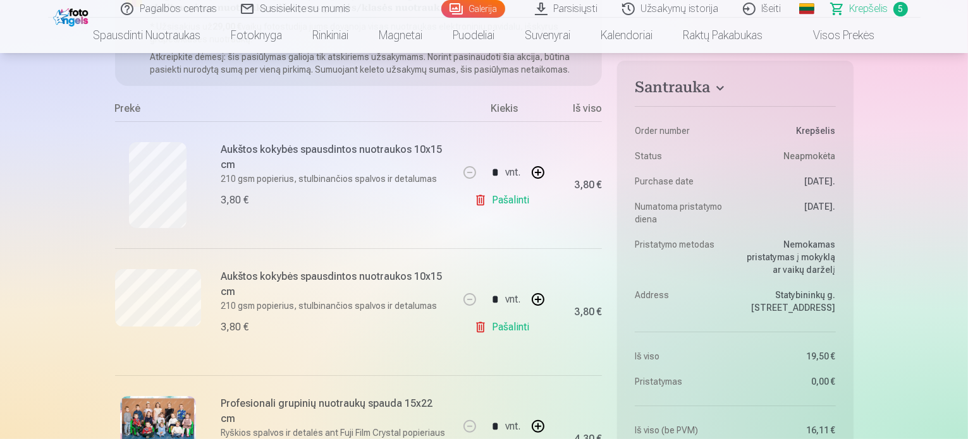
click at [542, 171] on button "button" at bounding box center [538, 172] width 30 height 30
type input "*"
click at [478, 7] on link "Galerija" at bounding box center [473, 9] width 64 height 18
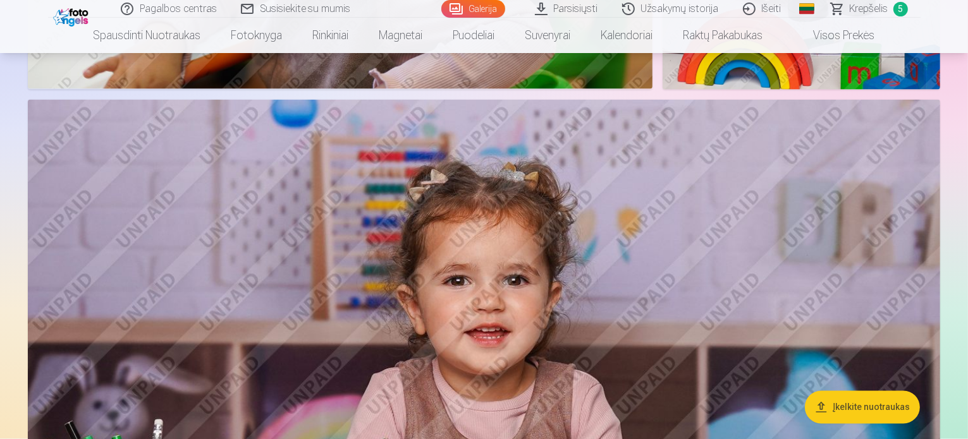
scroll to position [2149, 0]
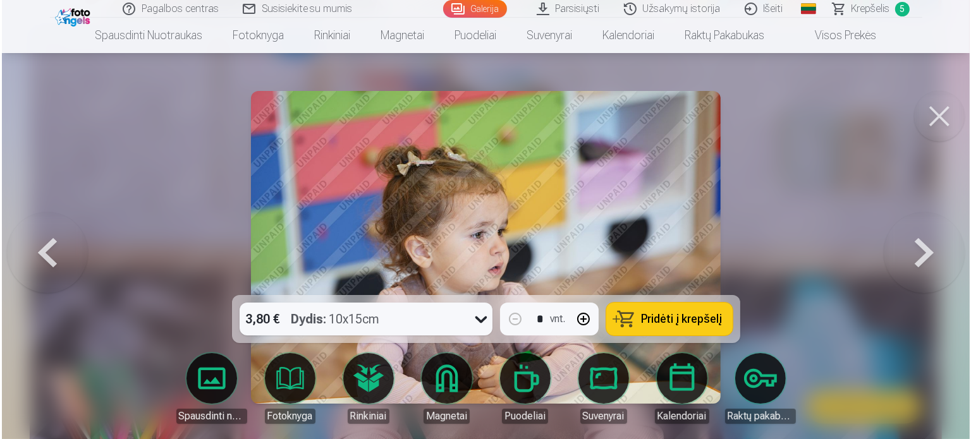
scroll to position [2156, 0]
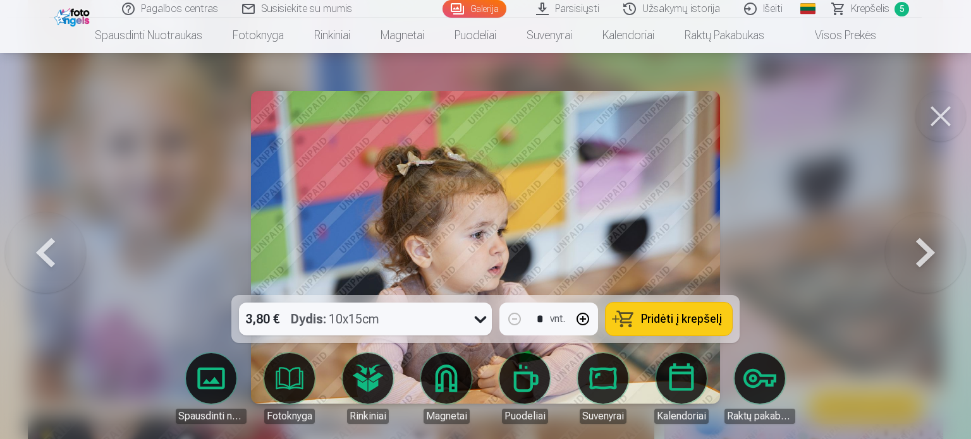
click at [941, 114] on button at bounding box center [940, 116] width 51 height 51
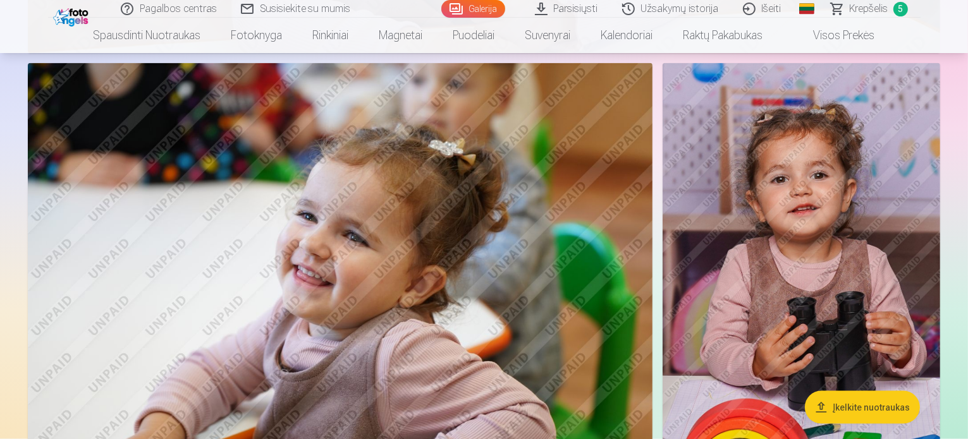
scroll to position [1707, 0]
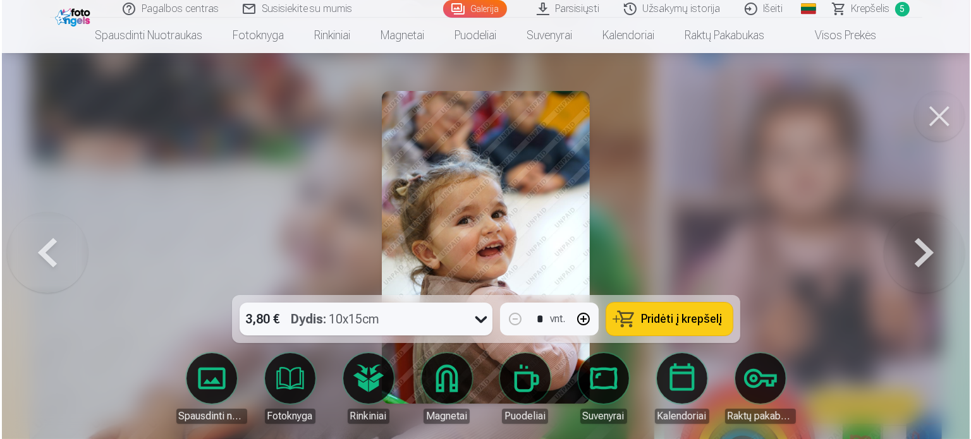
scroll to position [1712, 0]
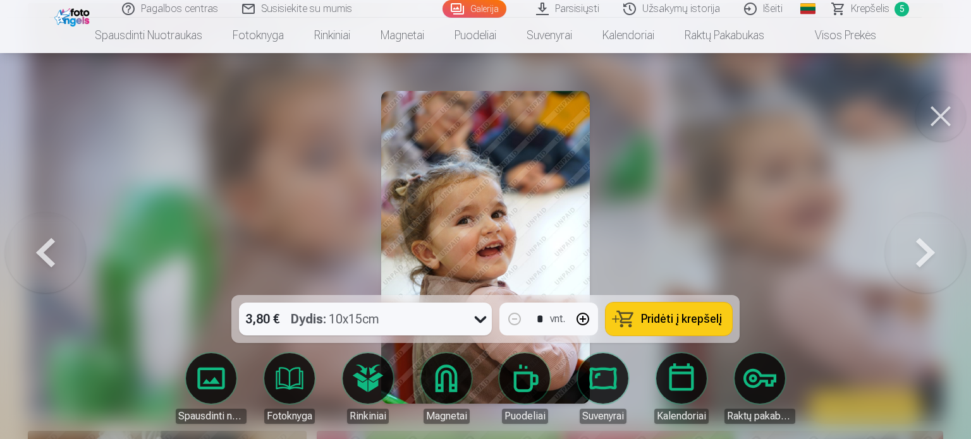
click at [709, 324] on span "Pridėti į krepšelį" at bounding box center [681, 319] width 81 height 11
click at [948, 118] on button at bounding box center [940, 116] width 51 height 51
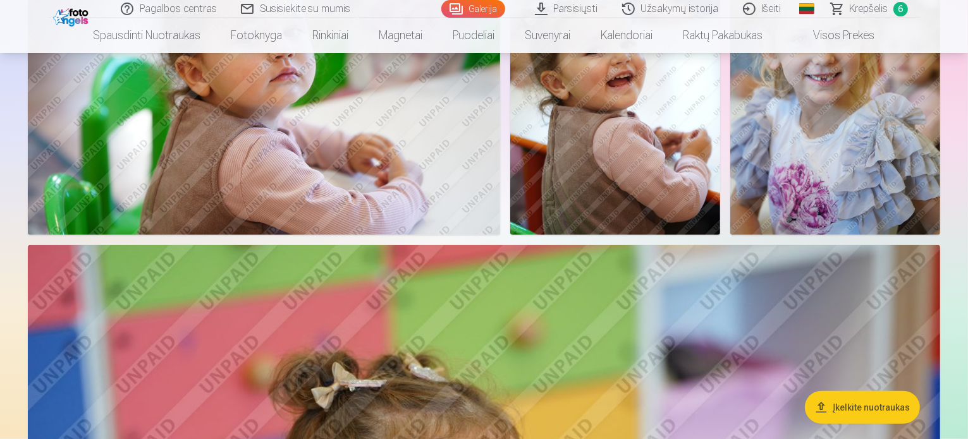
scroll to position [506, 0]
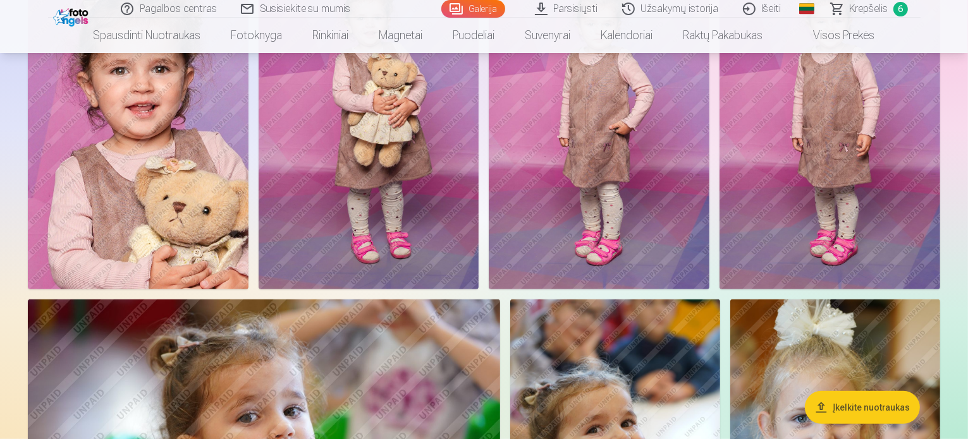
click at [864, 12] on span "Krepšelis" at bounding box center [869, 8] width 39 height 15
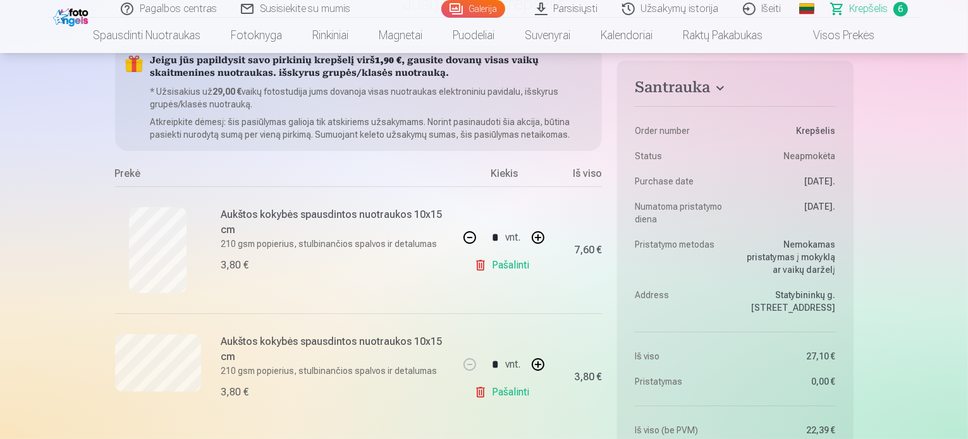
scroll to position [63, 0]
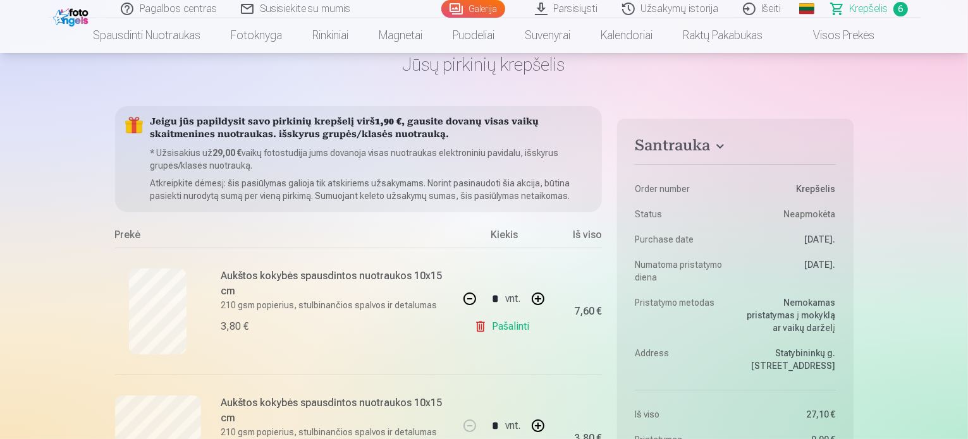
click at [473, 300] on button "button" at bounding box center [469, 299] width 30 height 30
type input "*"
click at [449, 243] on div "Prekė" at bounding box center [286, 238] width 342 height 20
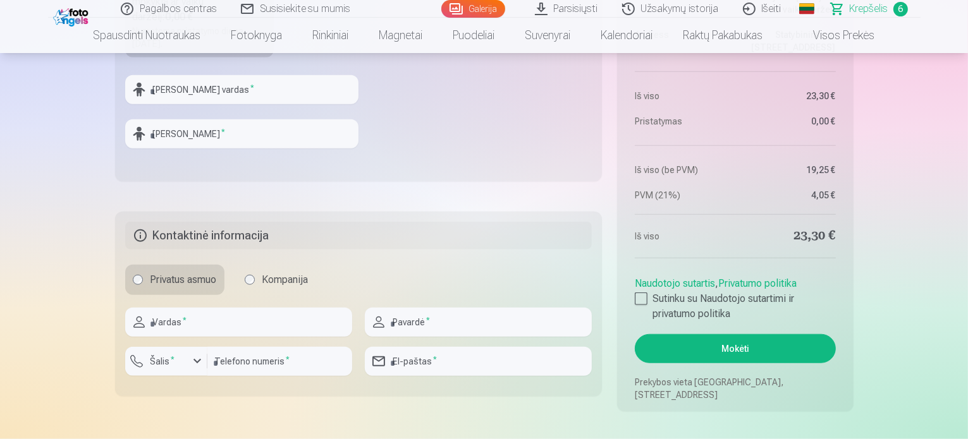
scroll to position [1201, 0]
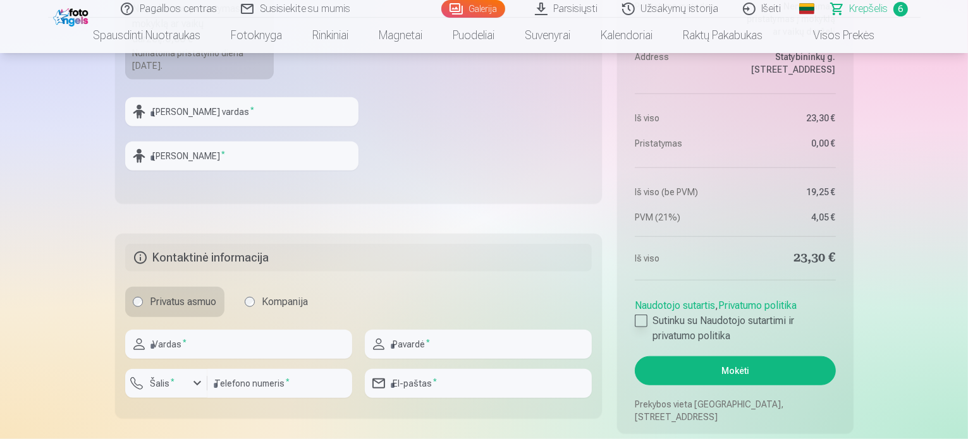
click at [637, 320] on div at bounding box center [641, 321] width 13 height 13
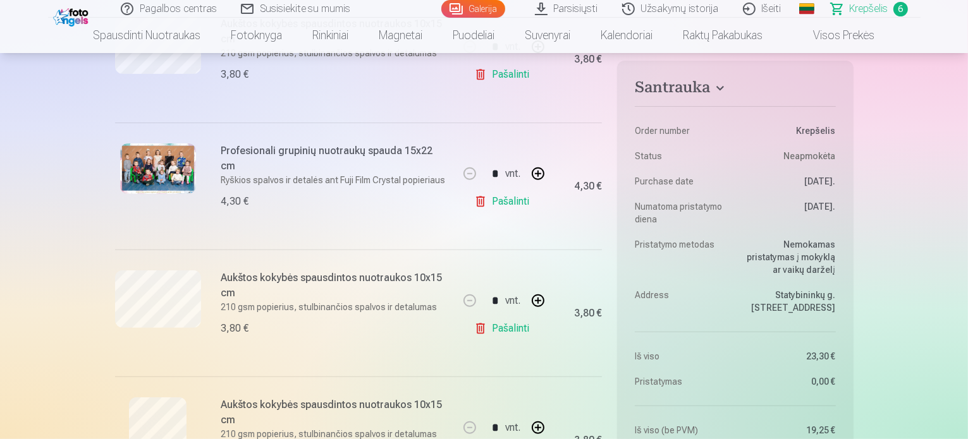
scroll to position [0, 0]
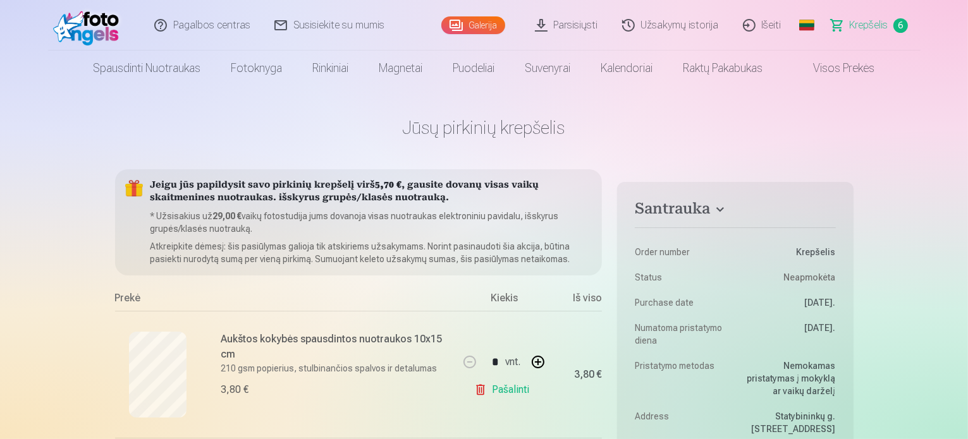
click at [491, 25] on link "Galerija" at bounding box center [473, 25] width 64 height 18
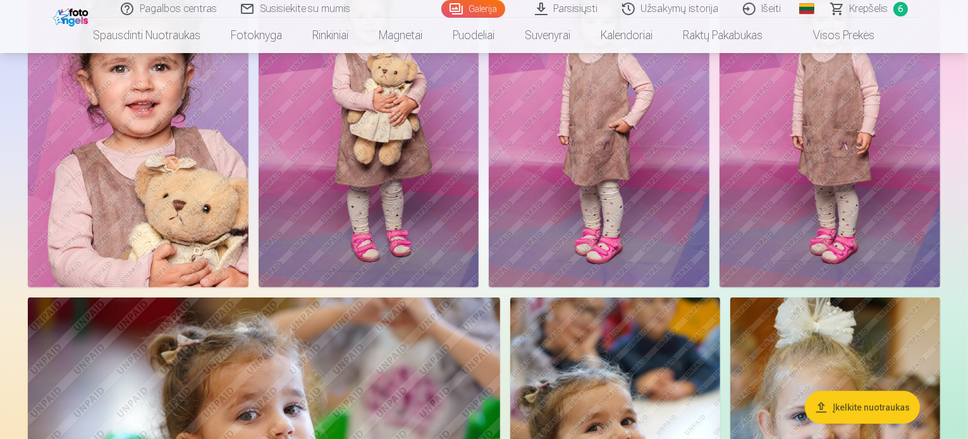
scroll to position [506, 0]
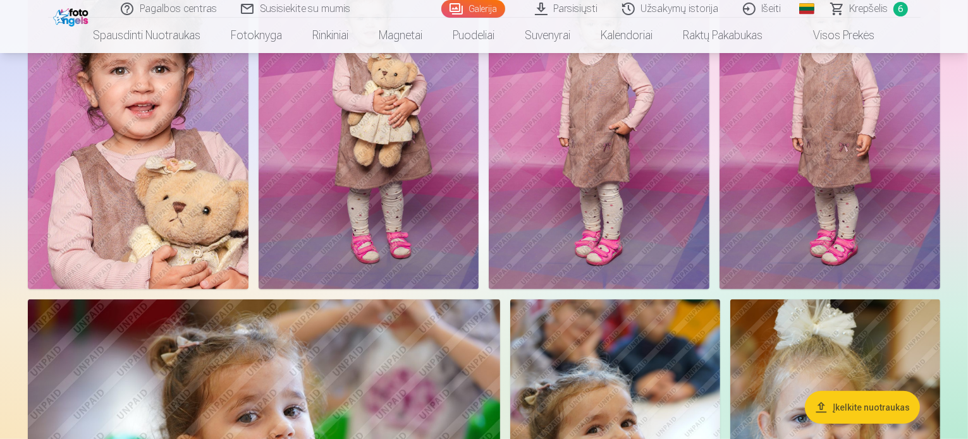
click at [875, 8] on span "Krepšelis" at bounding box center [869, 8] width 39 height 15
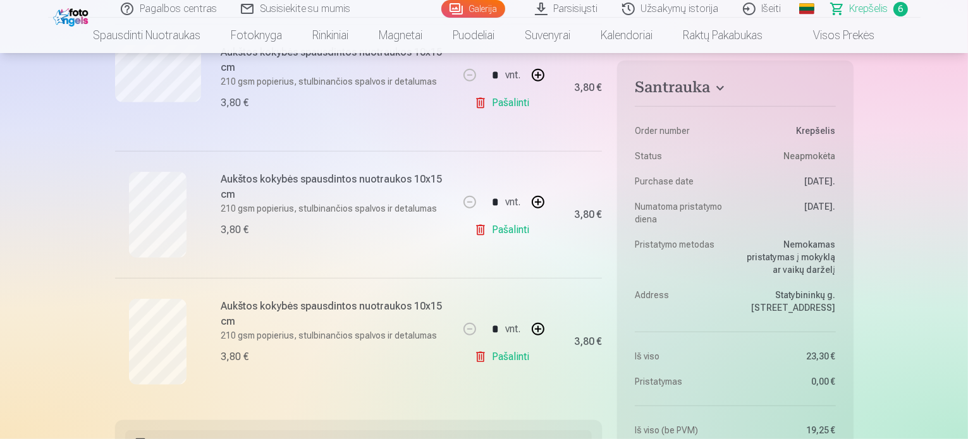
scroll to position [506, 0]
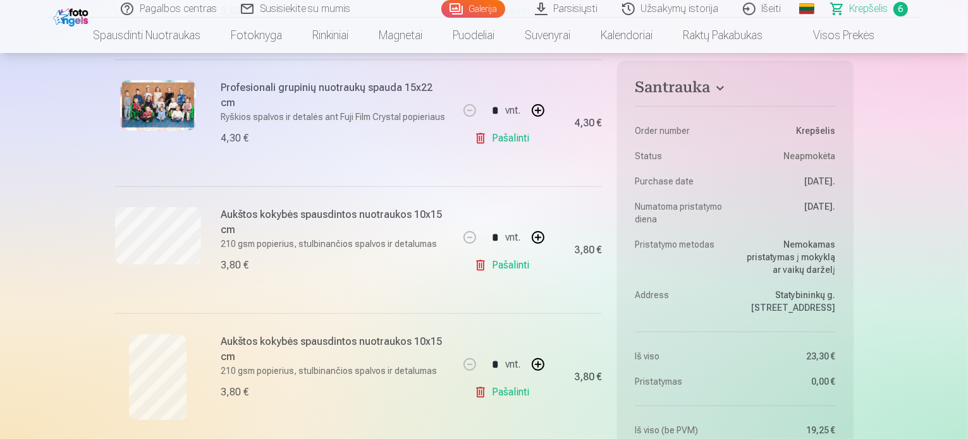
click at [458, 5] on link "Galerija" at bounding box center [473, 9] width 64 height 18
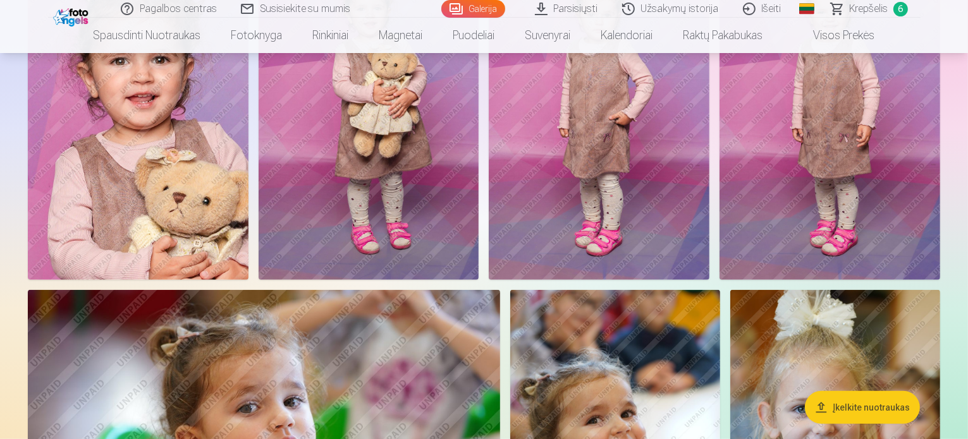
scroll to position [506, 0]
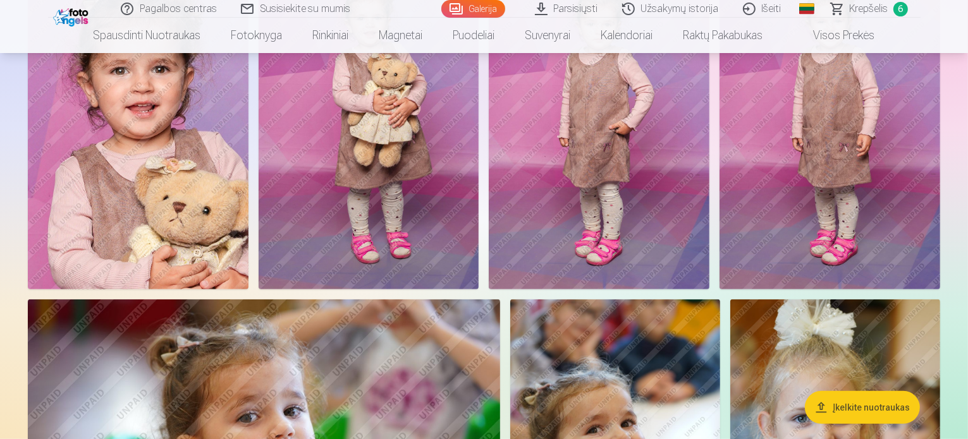
click at [248, 258] on img at bounding box center [138, 124] width 221 height 331
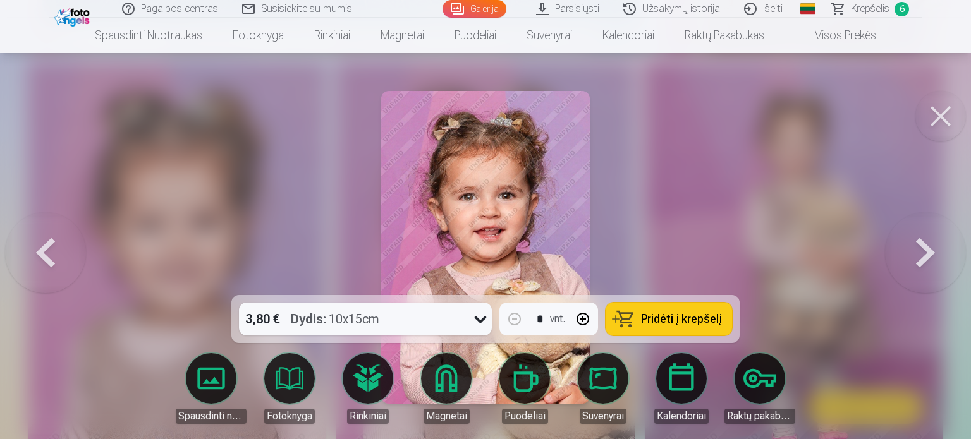
click at [667, 319] on span "Pridėti į krepšelį" at bounding box center [681, 319] width 81 height 11
click at [936, 164] on div at bounding box center [485, 219] width 971 height 439
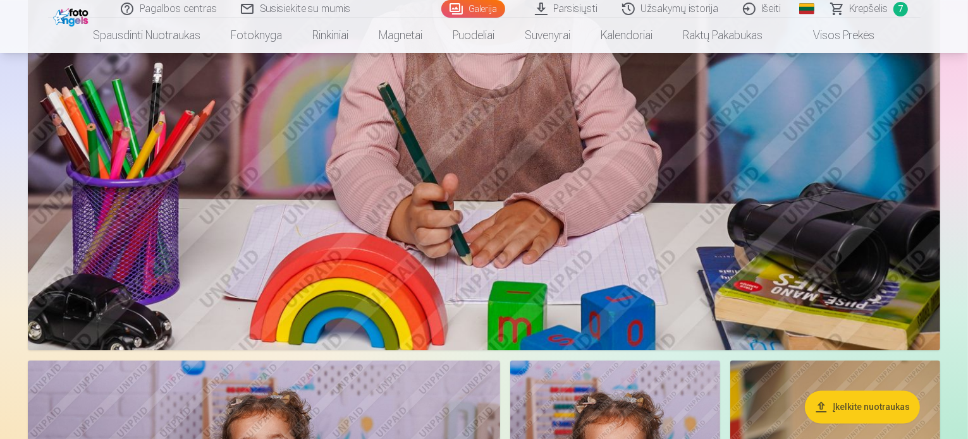
scroll to position [2528, 0]
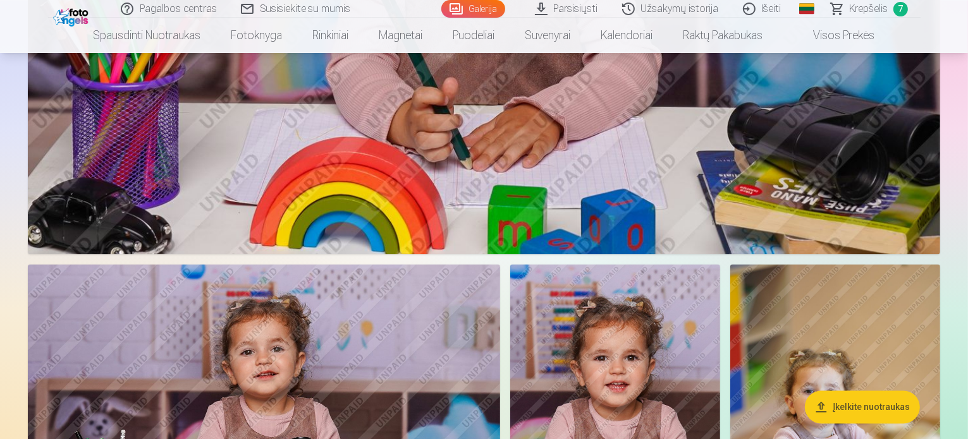
click at [869, 12] on span "Krepšelis" at bounding box center [869, 8] width 39 height 15
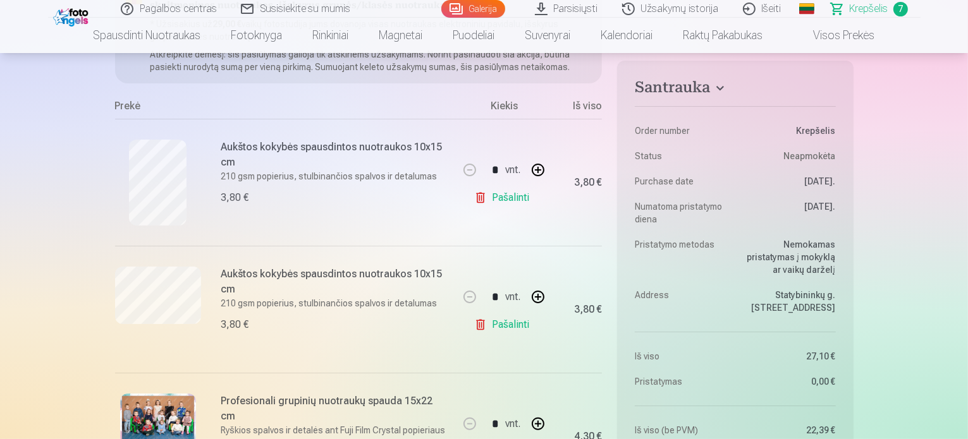
scroll to position [126, 0]
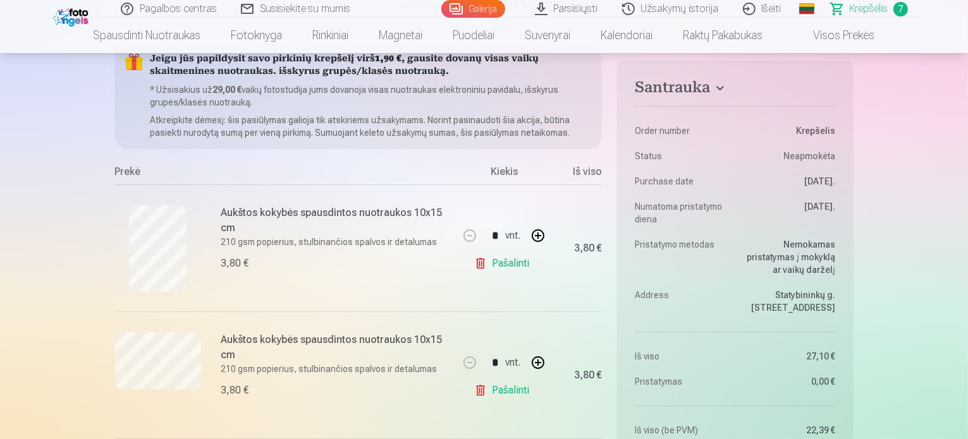
click at [505, 2] on div "Galerija" at bounding box center [476, 9] width 70 height 18
click at [480, 7] on link "Galerija" at bounding box center [473, 9] width 64 height 18
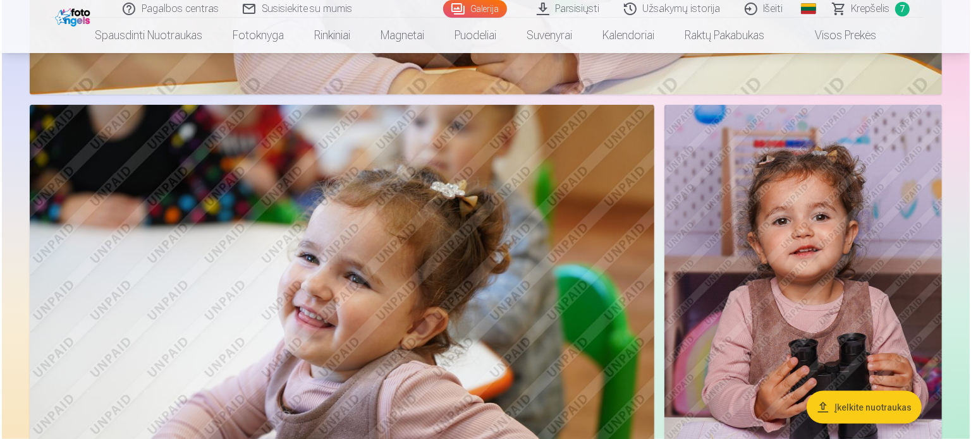
scroll to position [1646, 0]
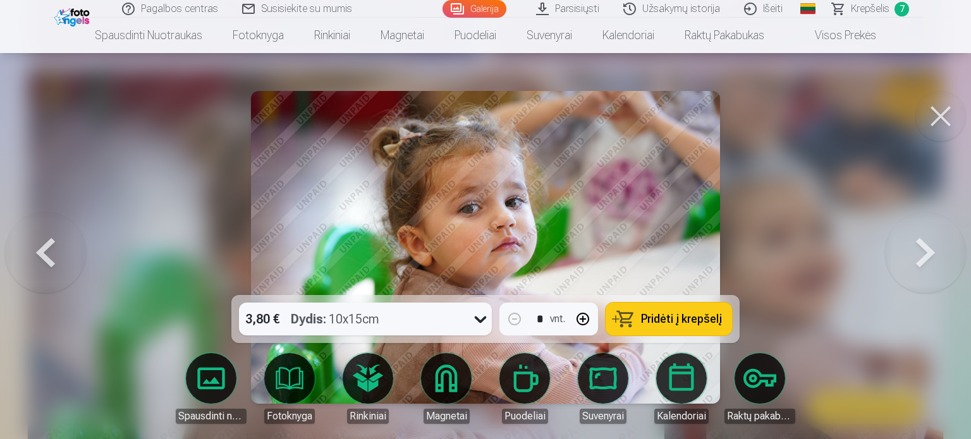
click at [678, 317] on span "Pridėti į krepšelį" at bounding box center [681, 319] width 81 height 11
click at [867, 9] on span "Krepšelis" at bounding box center [870, 8] width 39 height 15
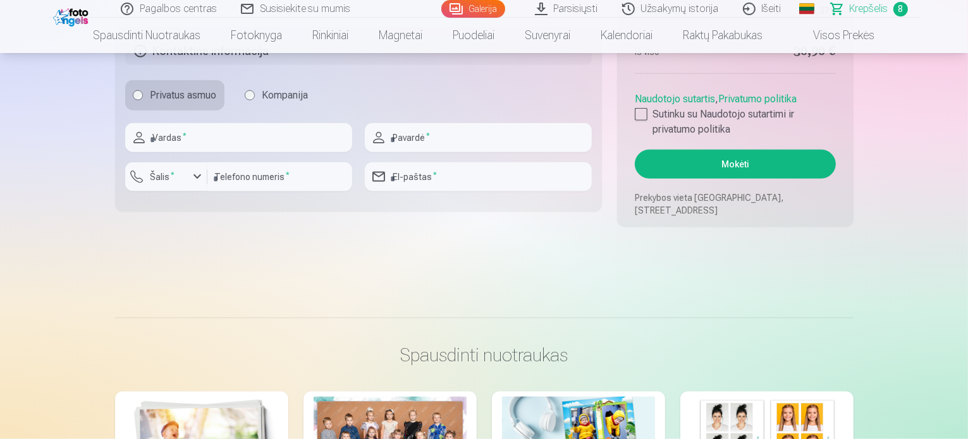
scroll to position [1517, 0]
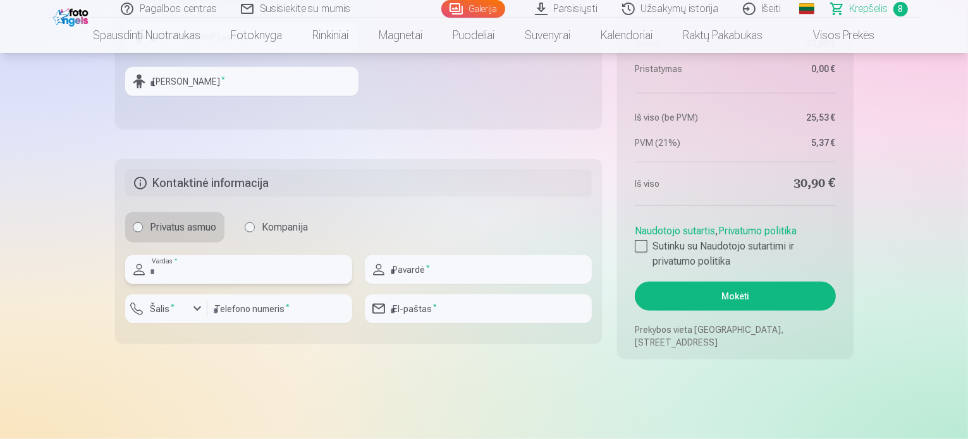
click at [231, 272] on input "text" at bounding box center [238, 269] width 227 height 29
type input "*******"
type input "*********"
drag, startPoint x: 219, startPoint y: 310, endPoint x: 210, endPoint y: 312, distance: 9.6
click at [210, 311] on input "*********" at bounding box center [279, 309] width 145 height 29
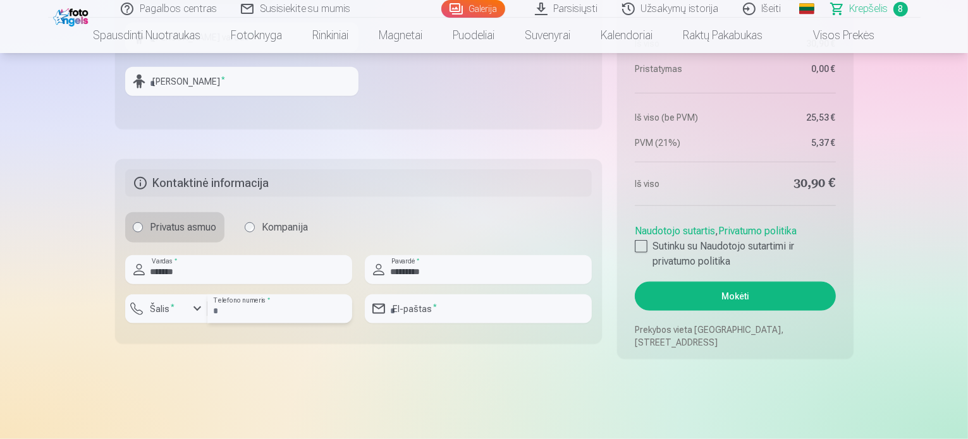
type input "********"
click at [192, 308] on div "button" at bounding box center [197, 309] width 15 height 15
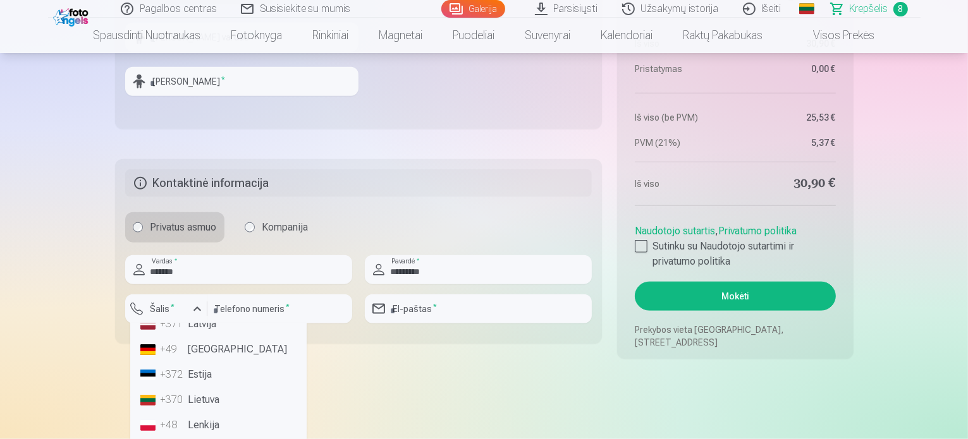
scroll to position [63, 0]
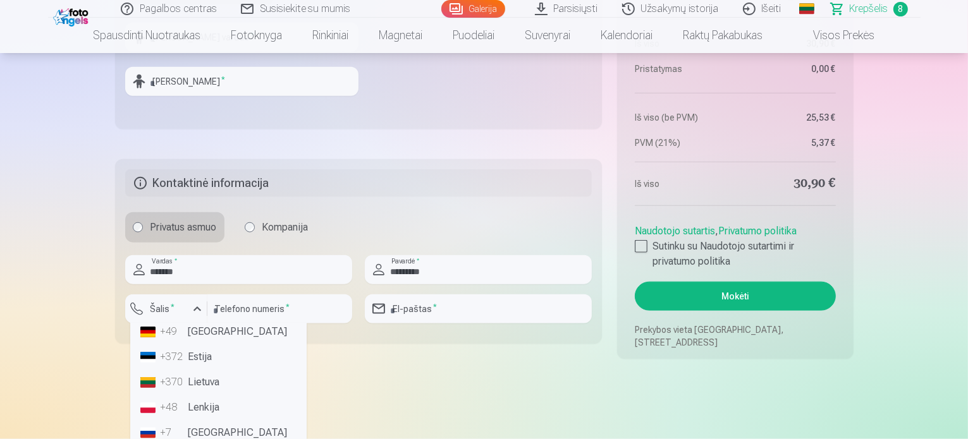
click at [180, 384] on div "+370" at bounding box center [173, 382] width 25 height 15
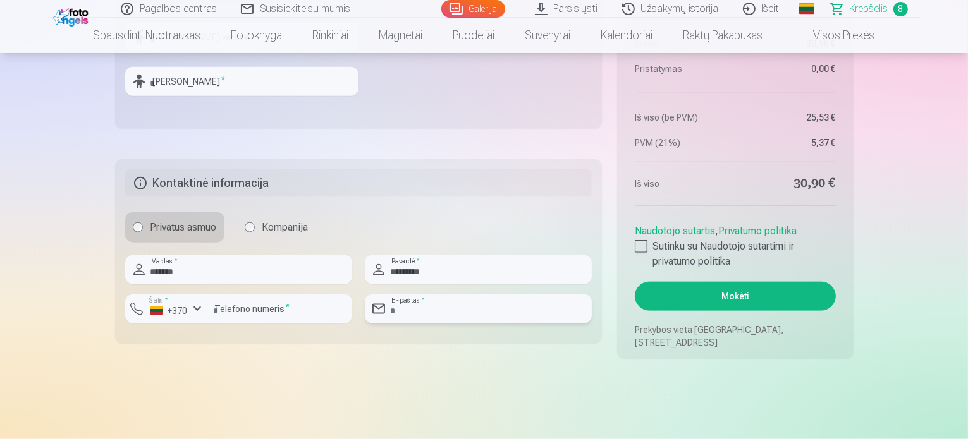
click at [482, 319] on input "email" at bounding box center [478, 309] width 227 height 29
type input "**********"
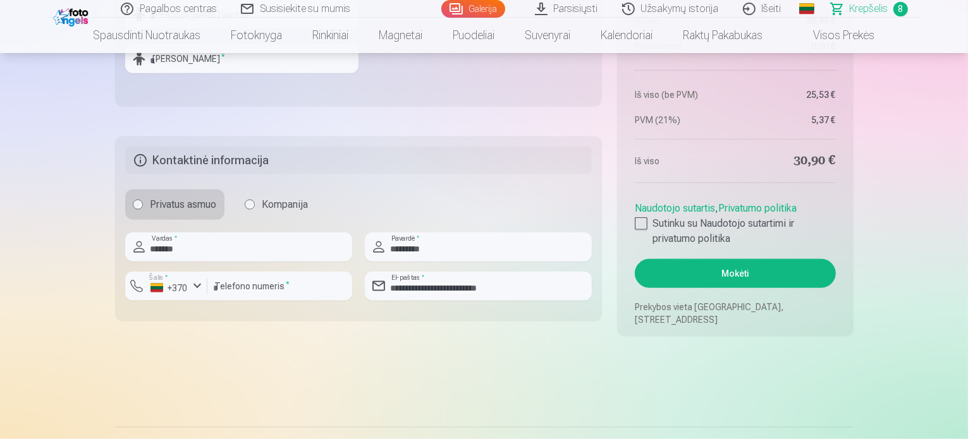
scroll to position [1580, 0]
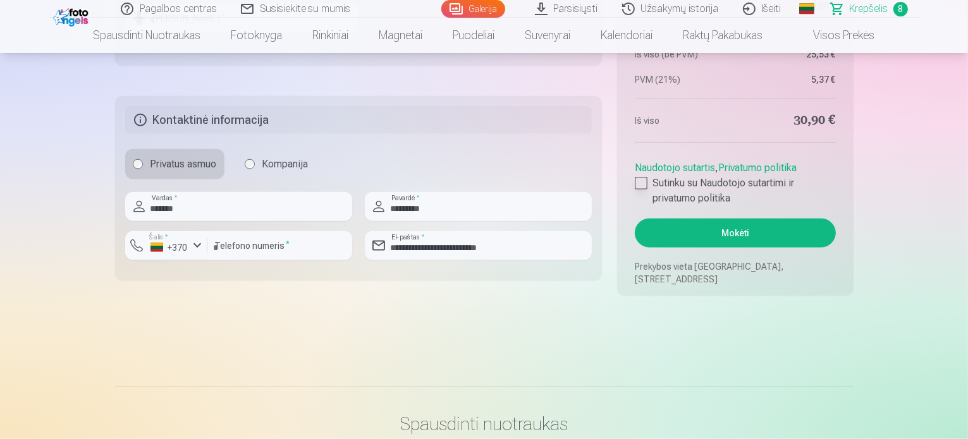
click at [638, 181] on div at bounding box center [641, 183] width 13 height 13
click at [683, 229] on button "Mokėti" at bounding box center [735, 233] width 200 height 29
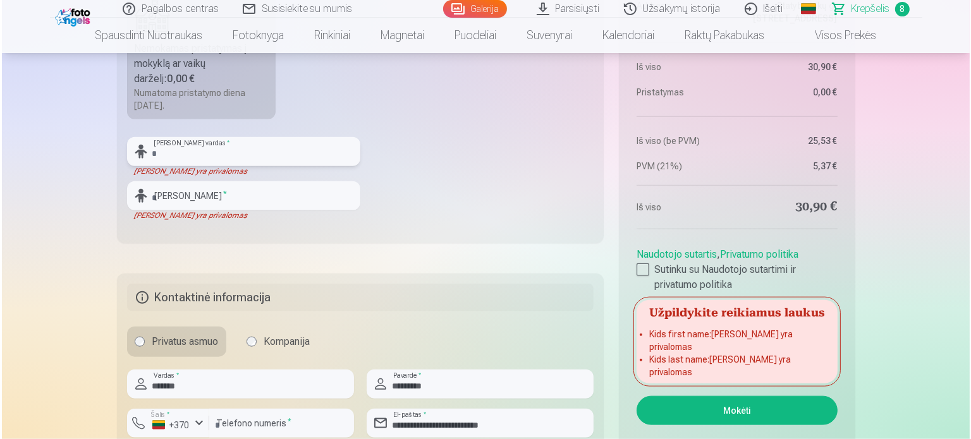
scroll to position [1396, 0]
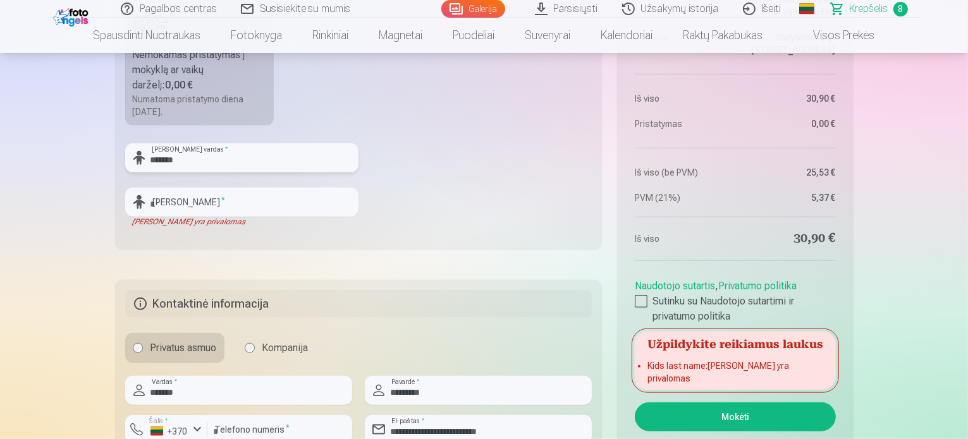
type input "******"
click at [264, 188] on input "text" at bounding box center [241, 202] width 233 height 29
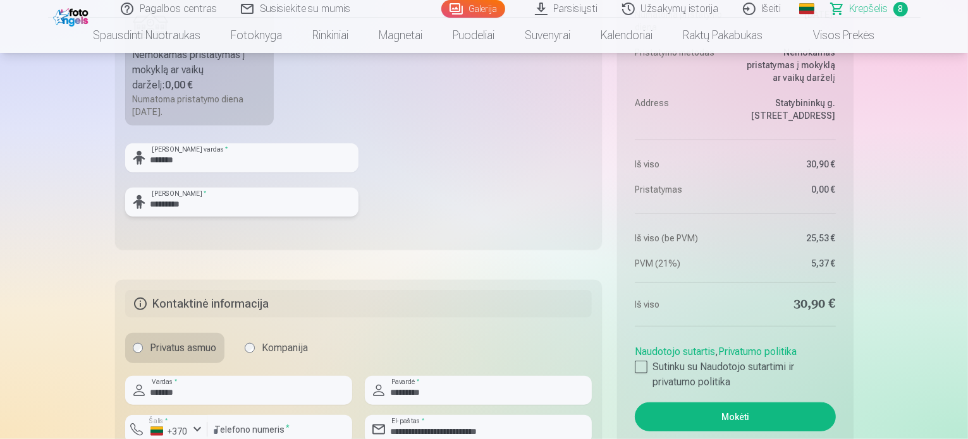
type input "*********"
click at [760, 405] on button "Mokėti" at bounding box center [735, 417] width 200 height 29
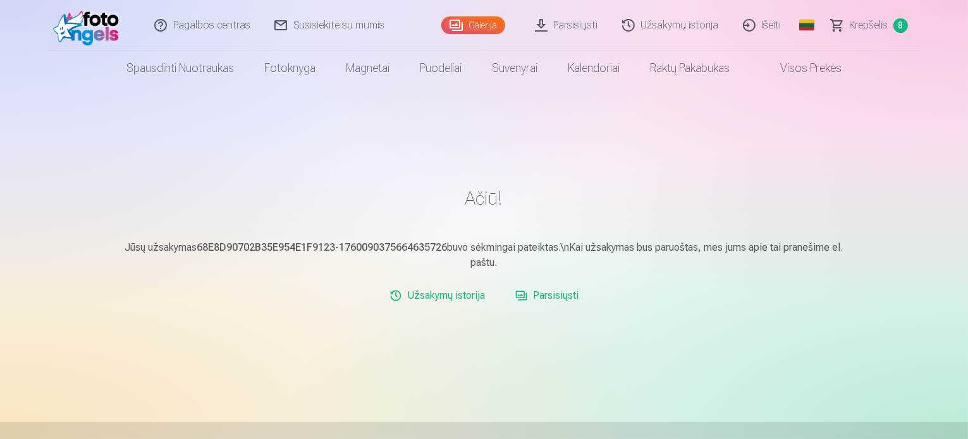
click at [582, 20] on link "Parsisiųsti" at bounding box center [566, 25] width 87 height 51
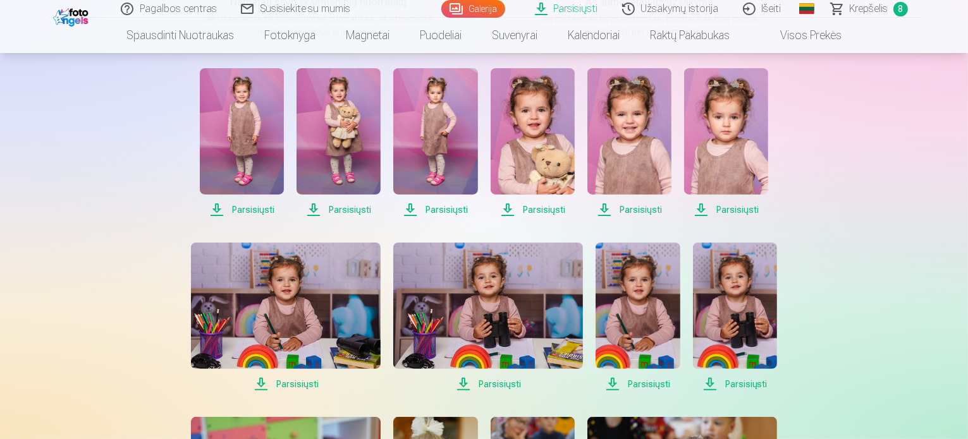
scroll to position [253, 0]
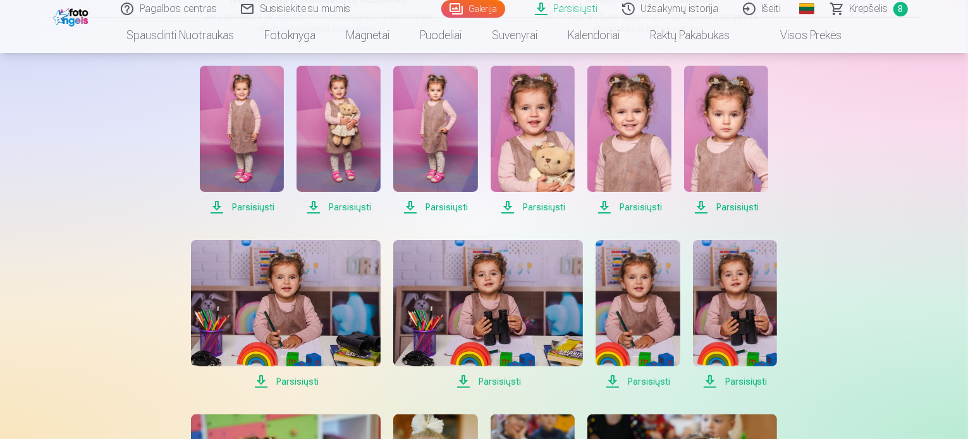
click at [248, 207] on span "Parsisiųsti" at bounding box center [242, 207] width 84 height 15
click at [327, 207] on span "Parsisiųsti" at bounding box center [338, 207] width 84 height 15
click at [437, 212] on span "Parsisiųsti" at bounding box center [435, 207] width 84 height 15
click at [544, 209] on span "Parsisiųsti" at bounding box center [533, 207] width 84 height 15
drag, startPoint x: 626, startPoint y: 207, endPoint x: 662, endPoint y: 205, distance: 36.1
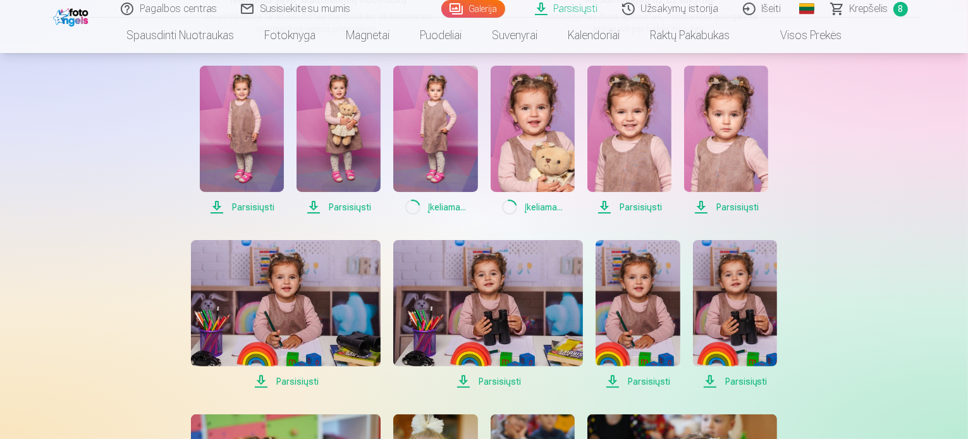
click at [627, 207] on span "Parsisiųsti" at bounding box center [629, 207] width 84 height 15
click at [736, 205] on span "Parsisiųsti" at bounding box center [726, 207] width 84 height 15
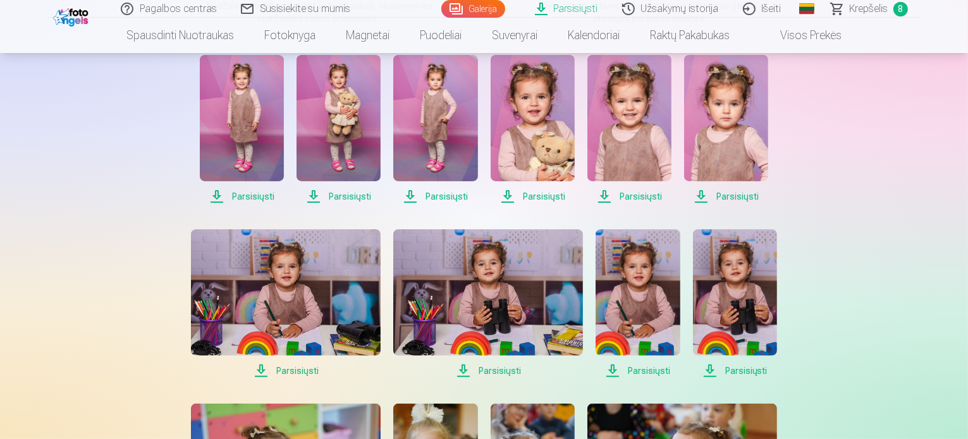
scroll to position [442, 0]
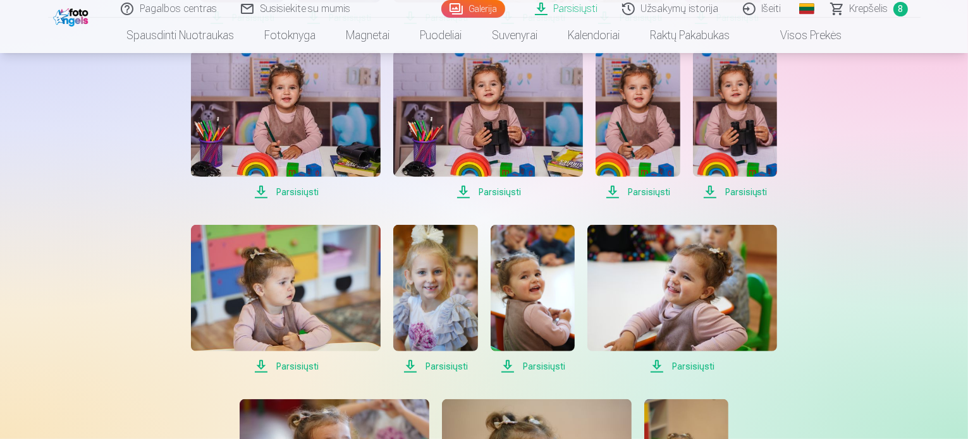
drag, startPoint x: 296, startPoint y: 193, endPoint x: 324, endPoint y: 190, distance: 28.0
click at [296, 192] on span "Parsisiųsti" at bounding box center [286, 192] width 190 height 15
click at [506, 186] on span "Parsisiųsti" at bounding box center [488, 192] width 190 height 15
drag, startPoint x: 629, startPoint y: 192, endPoint x: 723, endPoint y: 190, distance: 93.6
click at [630, 192] on span "Parsisiųsti" at bounding box center [637, 192] width 84 height 15
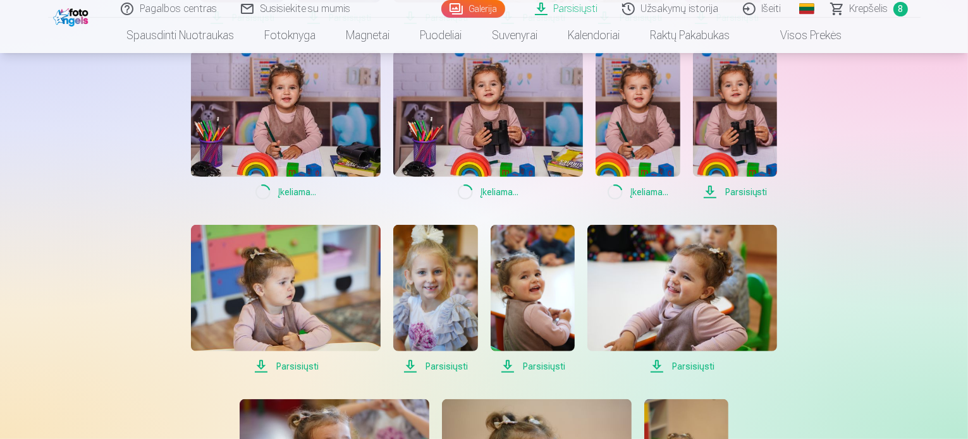
click at [749, 190] on span "Parsisiųsti" at bounding box center [735, 192] width 84 height 15
click at [290, 371] on span "Parsisiųsti" at bounding box center [286, 366] width 190 height 15
click at [539, 363] on span "Parsisiųsti" at bounding box center [533, 366] width 84 height 15
click at [706, 363] on span "Parsisiųsti" at bounding box center [682, 366] width 190 height 15
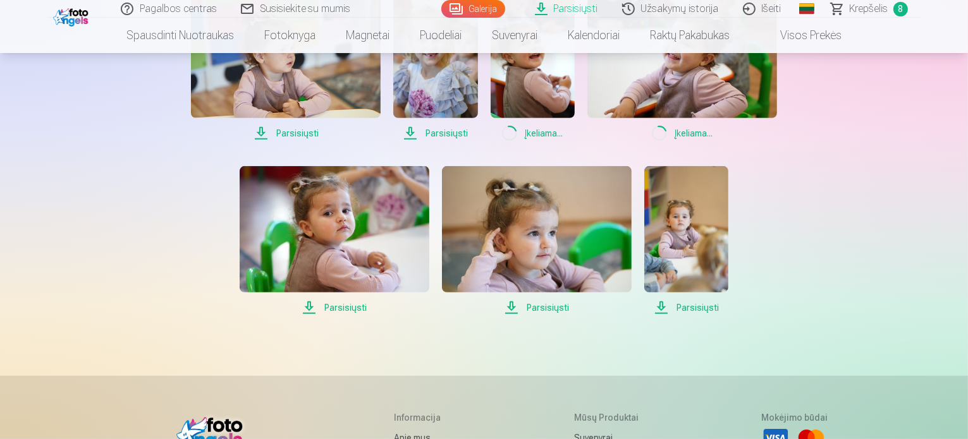
scroll to position [695, 0]
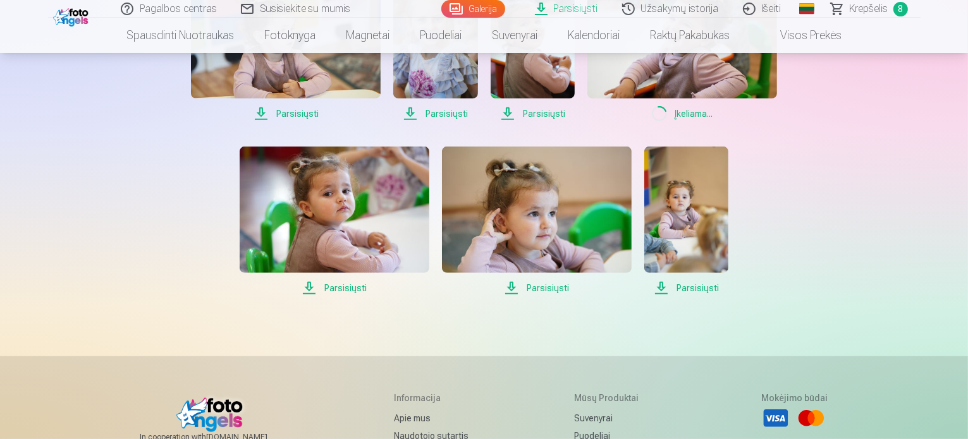
click at [330, 290] on span "Parsisiųsti" at bounding box center [335, 288] width 190 height 15
click at [541, 287] on span "Parsisiųsti" at bounding box center [537, 288] width 190 height 15
click at [683, 288] on span "Parsisiųsti" at bounding box center [686, 288] width 84 height 15
